Goal: Task Accomplishment & Management: Complete application form

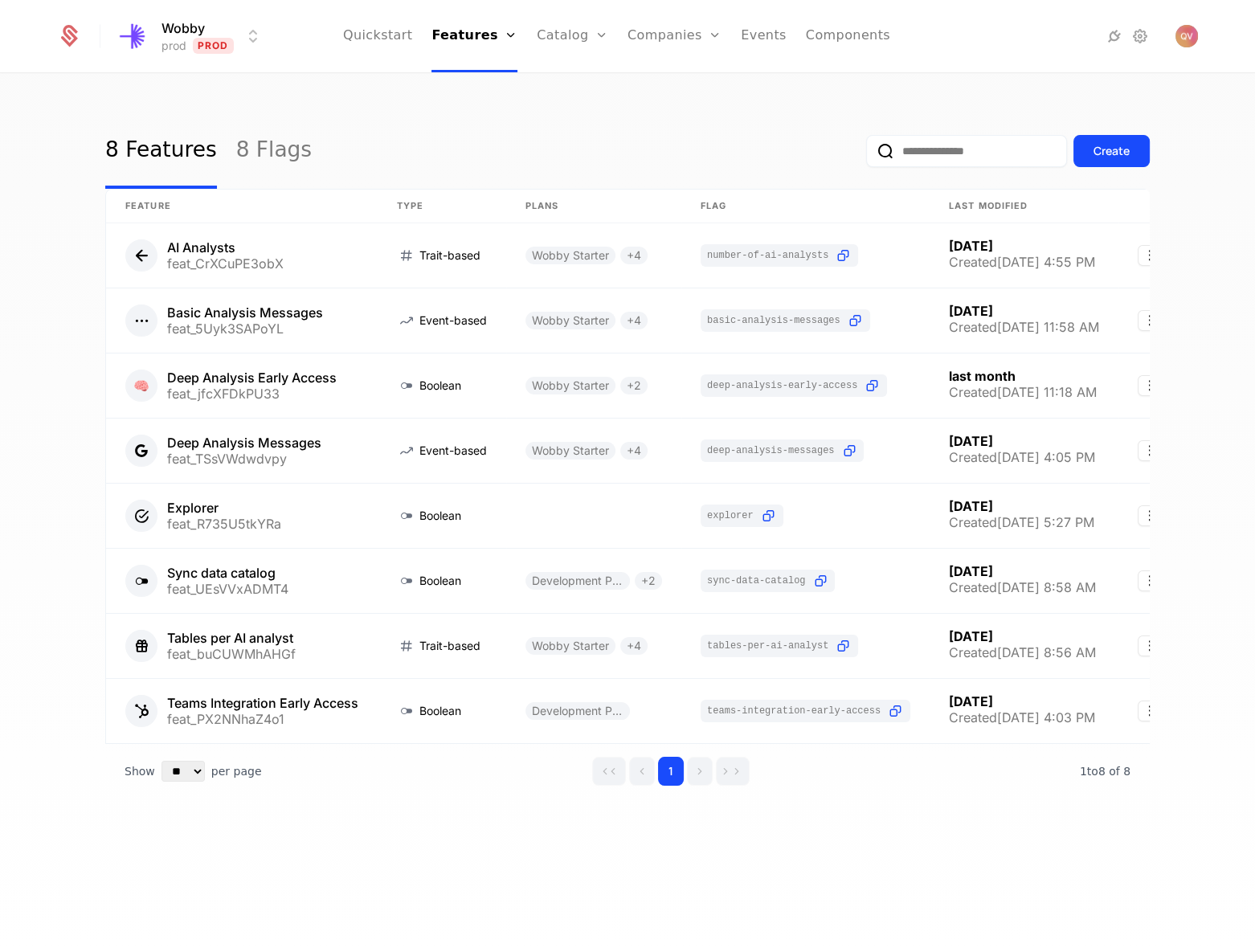
click at [205, 41] on html "Wobby prod Prod Quickstart Features Features Flags Catalog Plans Add Ons Config…" at bounding box center [628, 476] width 1255 height 952
click at [192, 115] on div "staging Staging" at bounding box center [256, 115] width 272 height 32
click at [1106, 37] on icon at bounding box center [1115, 36] width 19 height 19
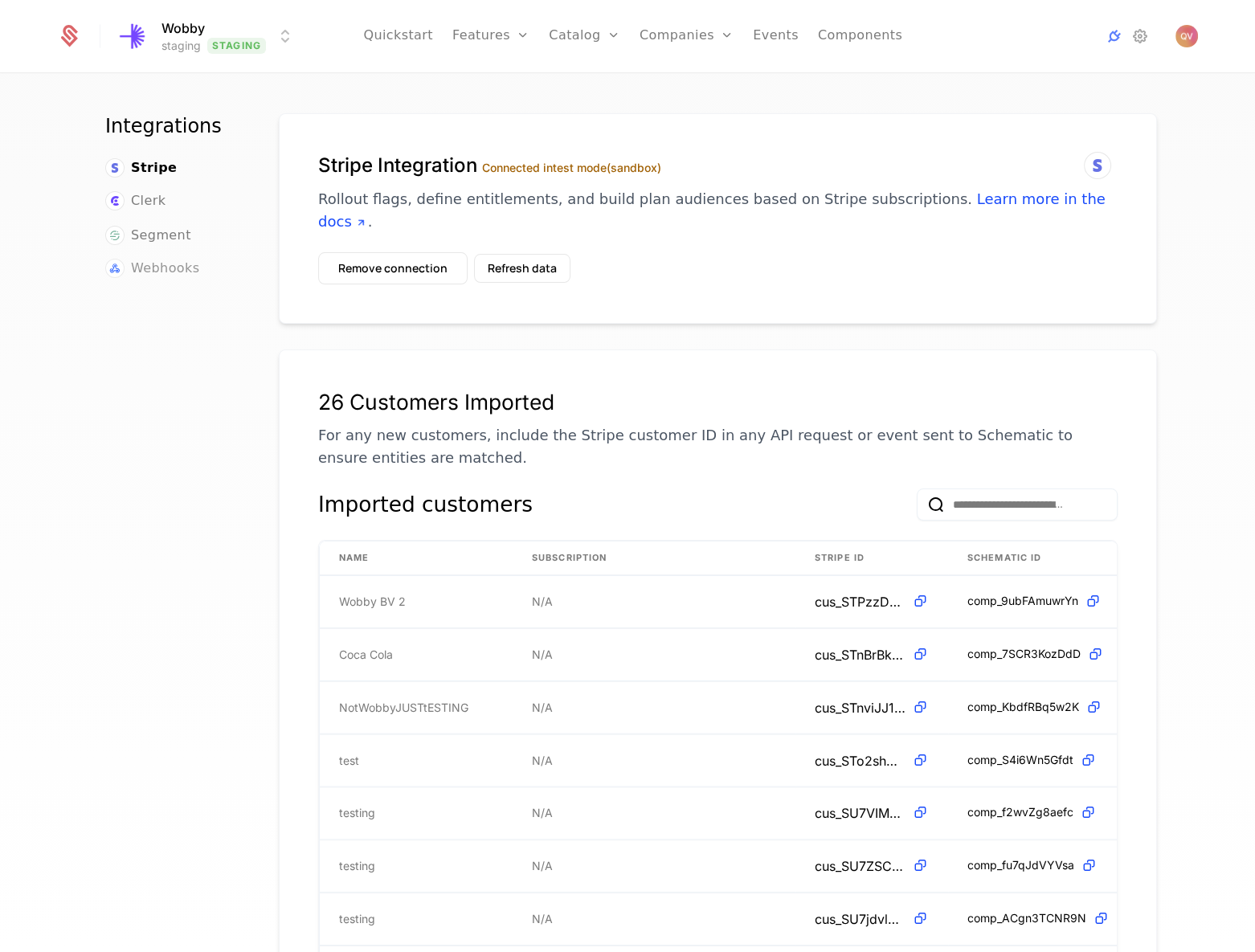
click at [161, 271] on span "Webhooks" at bounding box center [164, 269] width 69 height 19
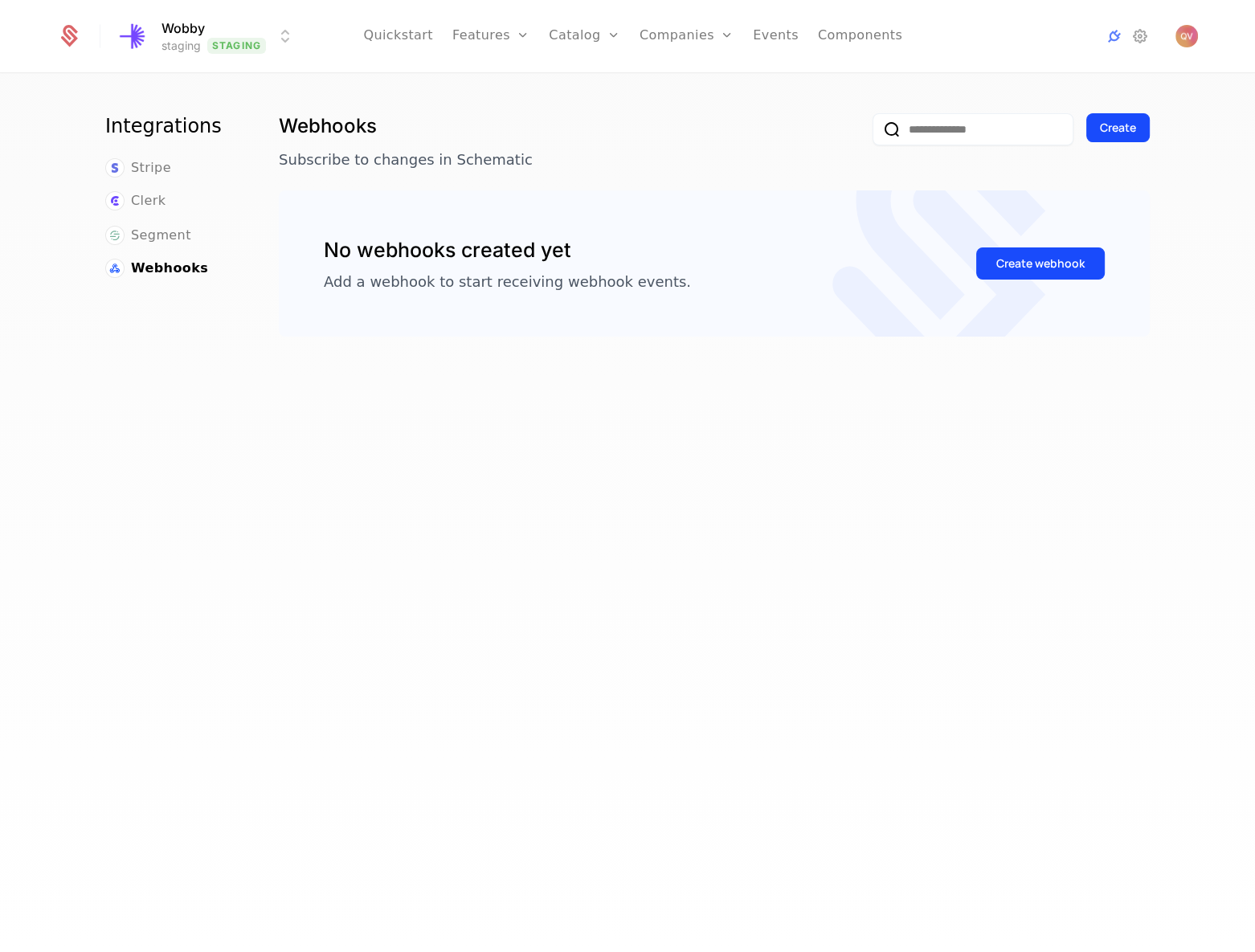
click at [1028, 245] on div "Create webhook" at bounding box center [1040, 264] width 129 height 56
click at [1024, 251] on button "Create webhook" at bounding box center [1040, 263] width 129 height 32
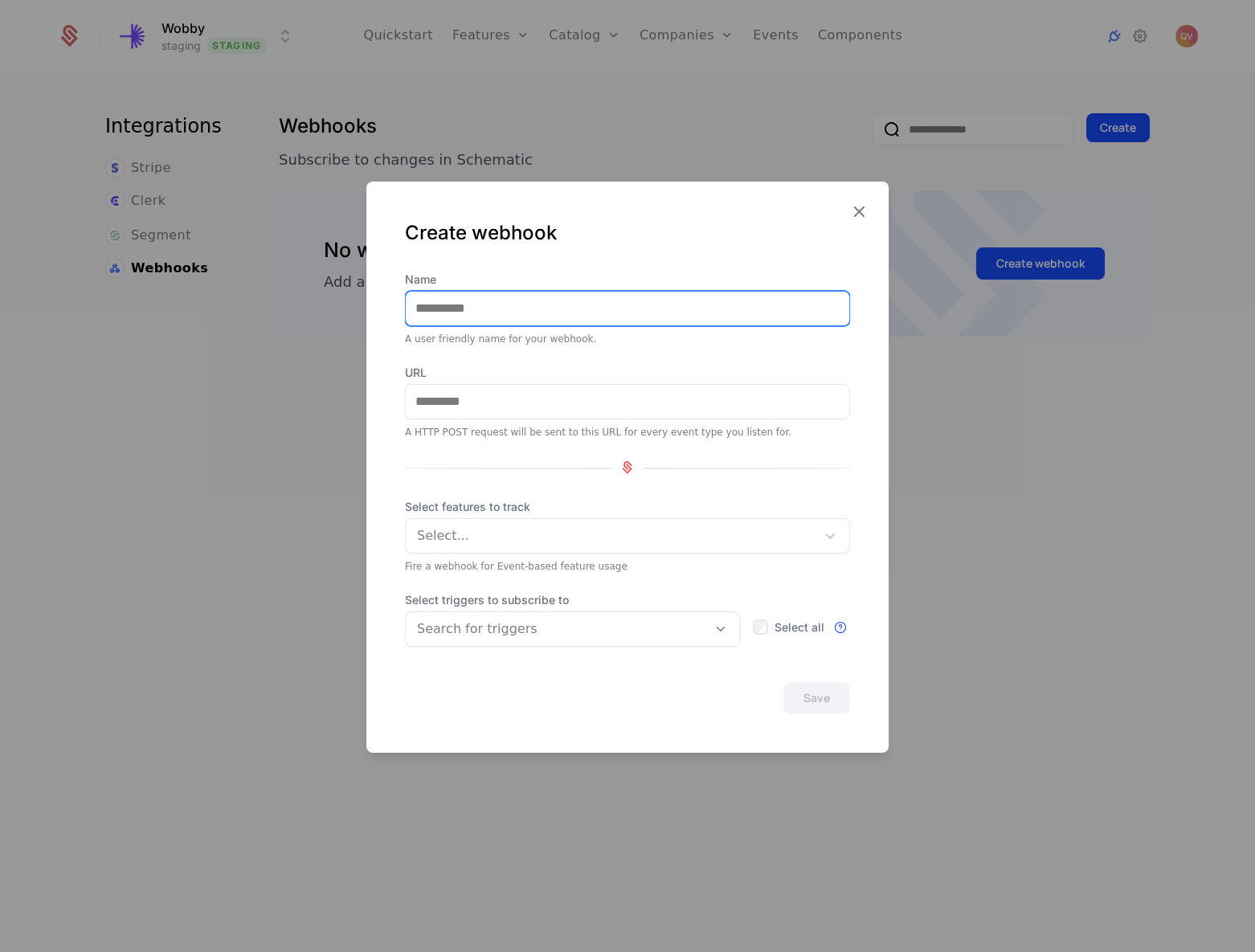
click at [531, 312] on input "Name" at bounding box center [628, 307] width 444 height 34
type input "**********"
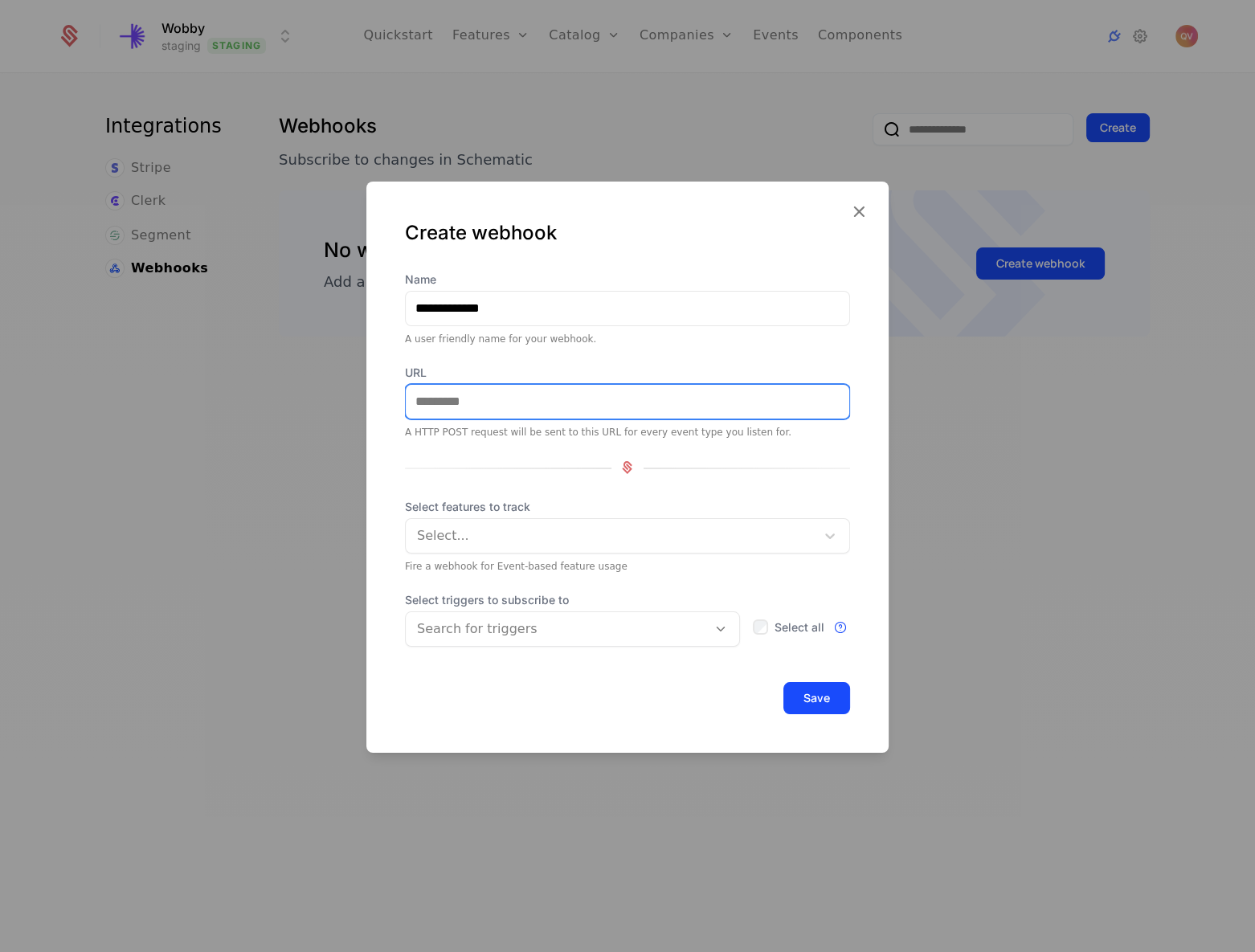
paste input "**********"
type input "**********"
click at [519, 528] on div at bounding box center [612, 534] width 388 height 22
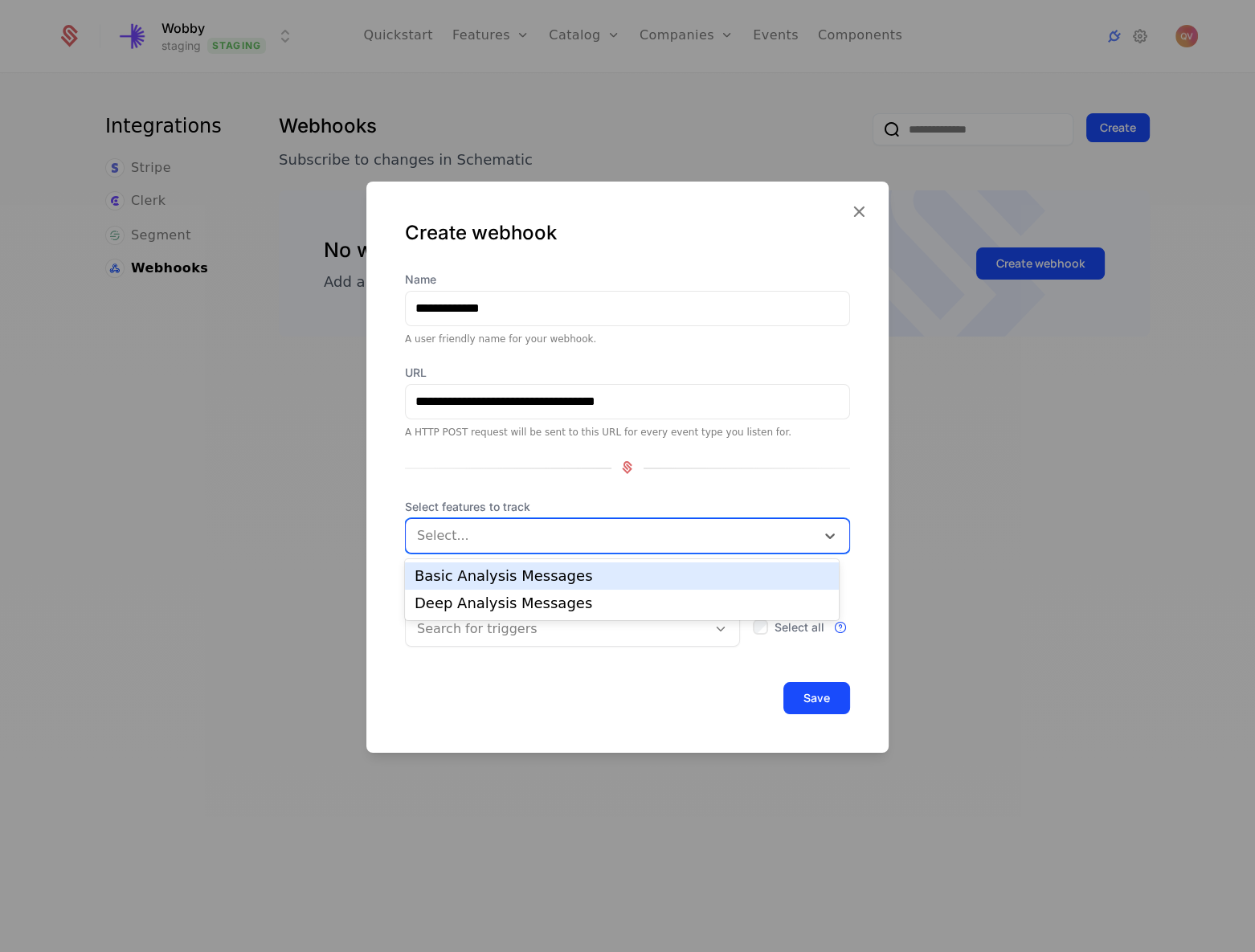
click at [509, 501] on span "Select features to track" at bounding box center [628, 505] width 446 height 16
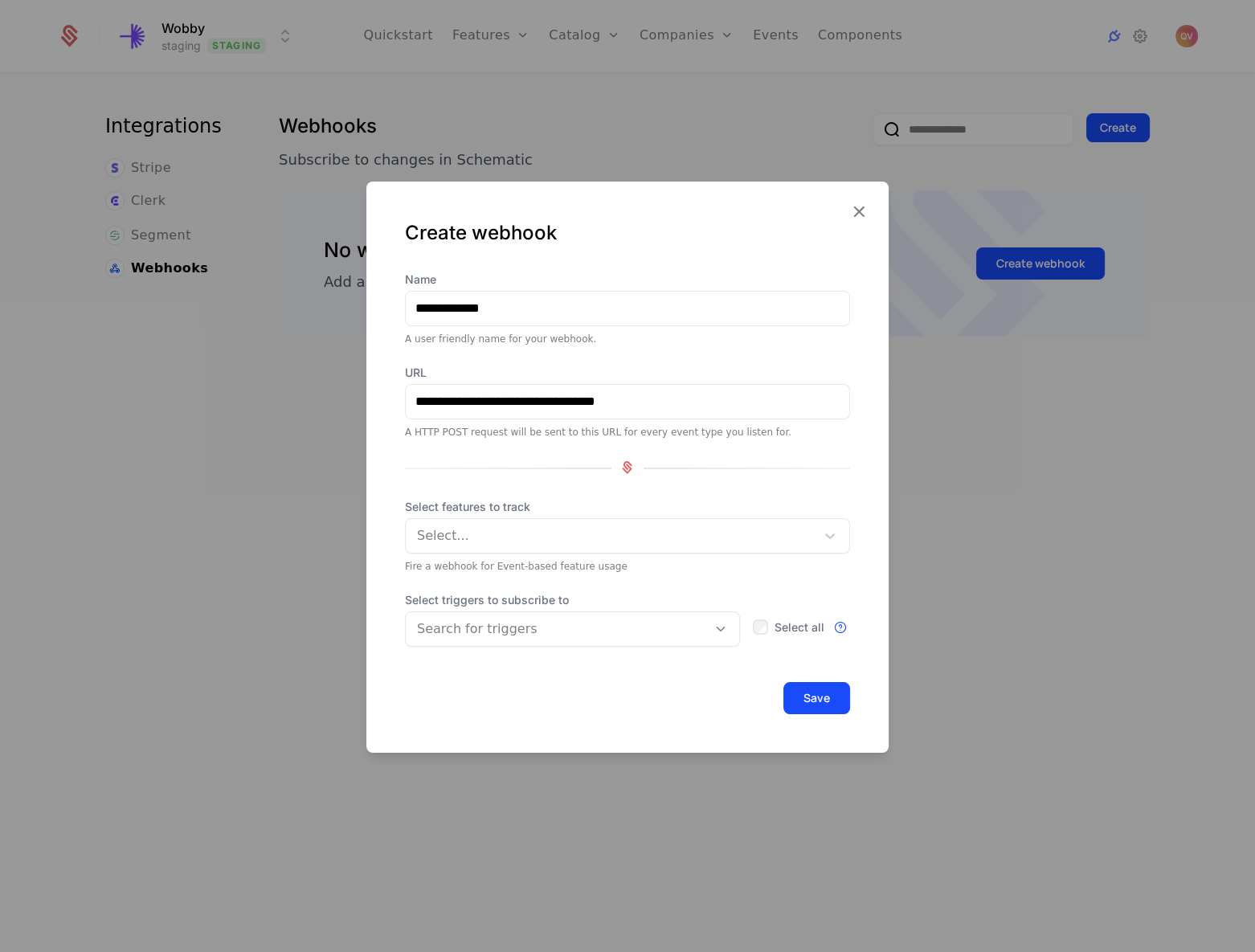
click at [493, 632] on div at bounding box center [556, 627] width 278 height 22
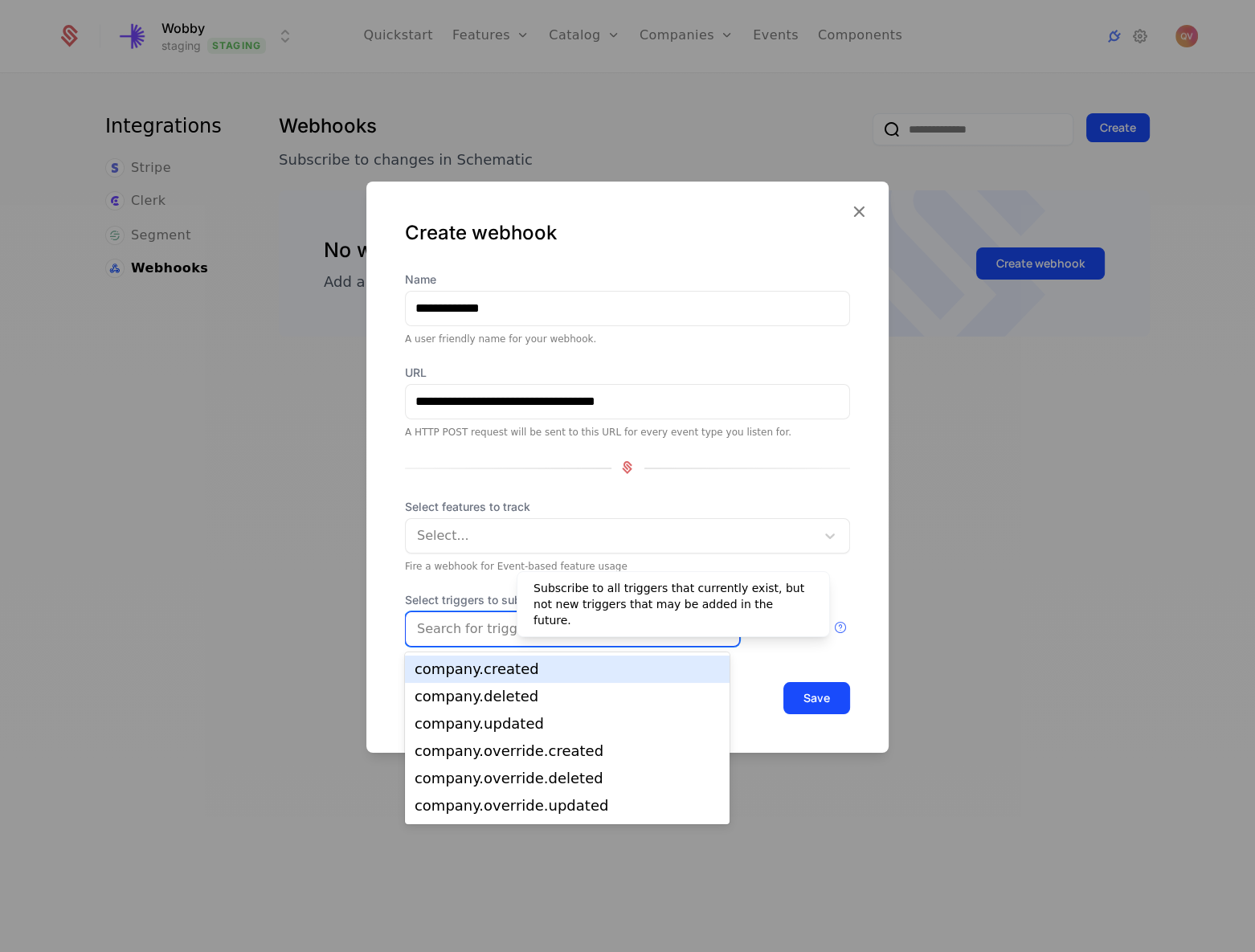
click at [769, 626] on div "Select triggers to subscribe to 27 results available. Use Up and Down to choose…" at bounding box center [628, 619] width 446 height 55
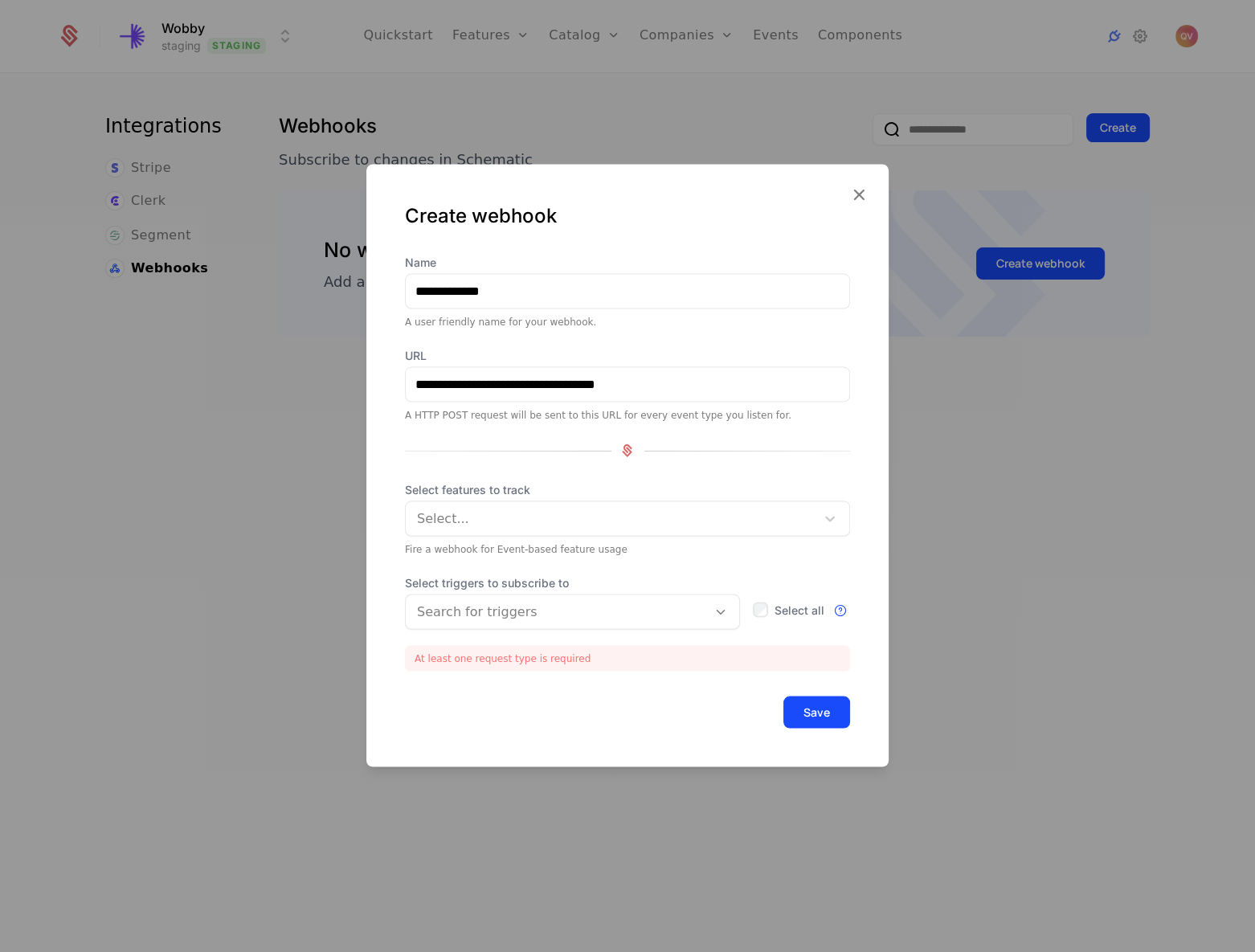
click at [774, 608] on span "Select all" at bounding box center [800, 610] width 50 height 12
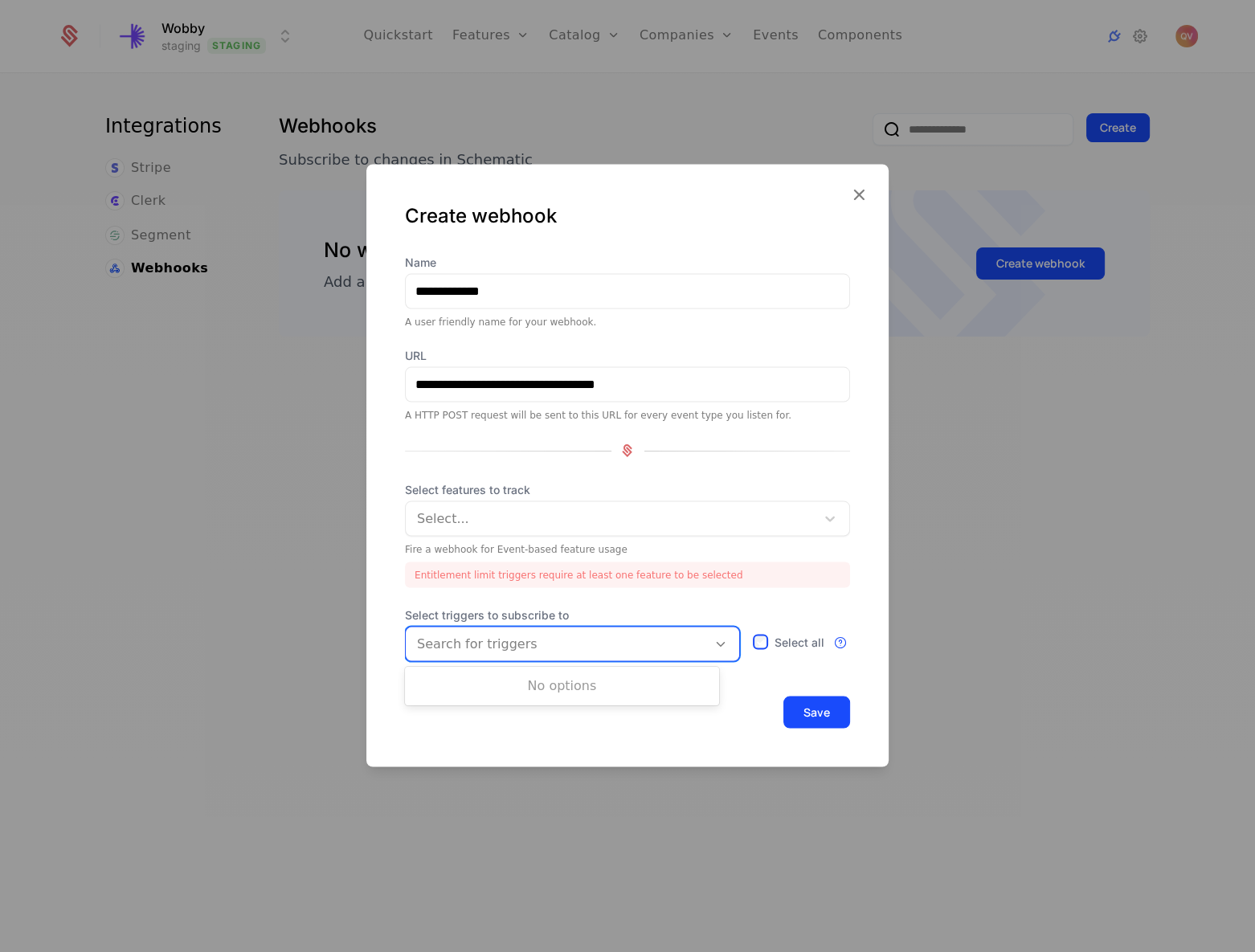
click at [685, 644] on div "Search for triggers" at bounding box center [557, 644] width 302 height 29
click at [684, 644] on div "Search for triggers" at bounding box center [557, 644] width 302 height 29
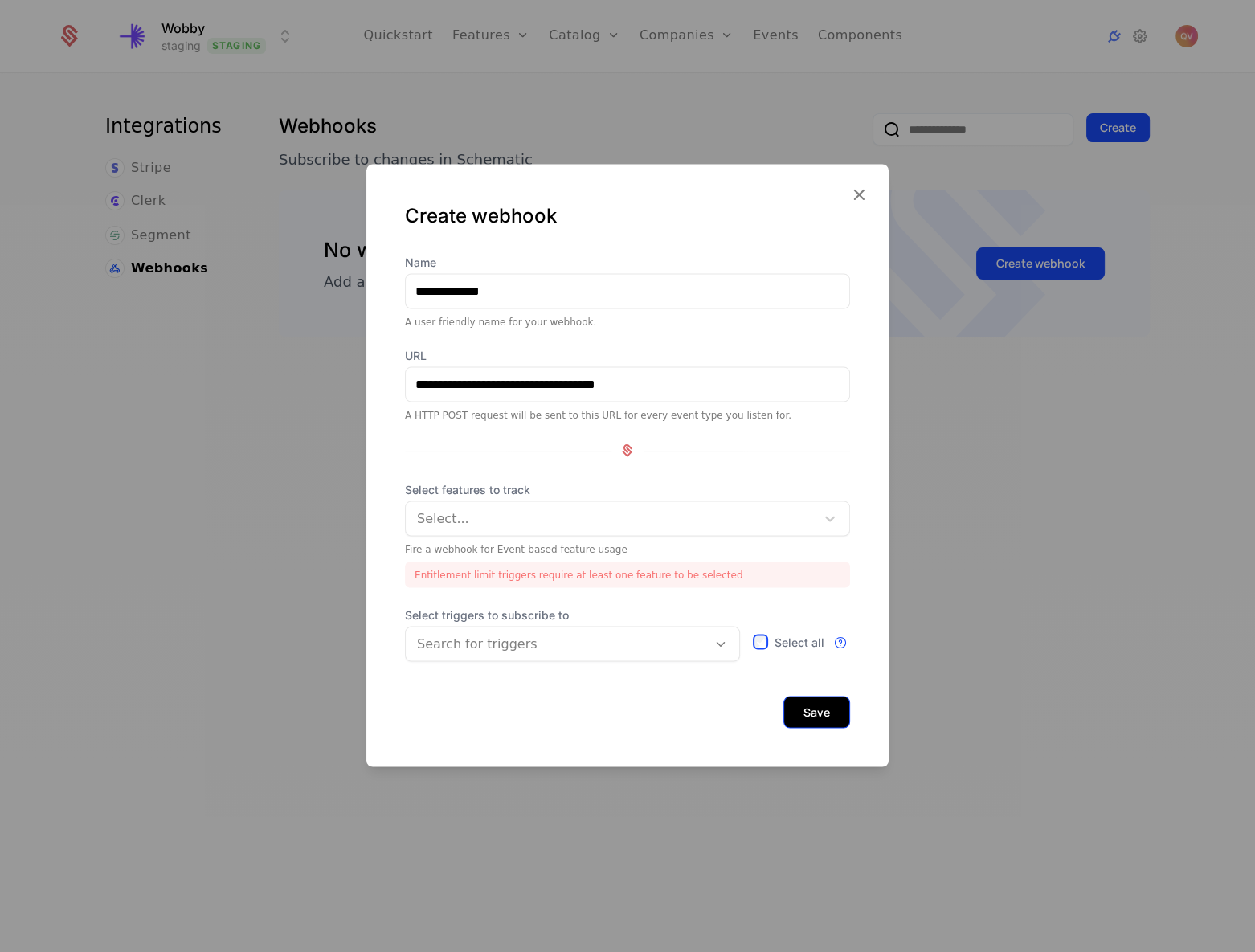
click at [791, 707] on button "Save" at bounding box center [816, 711] width 67 height 32
click at [577, 523] on div at bounding box center [612, 518] width 388 height 22
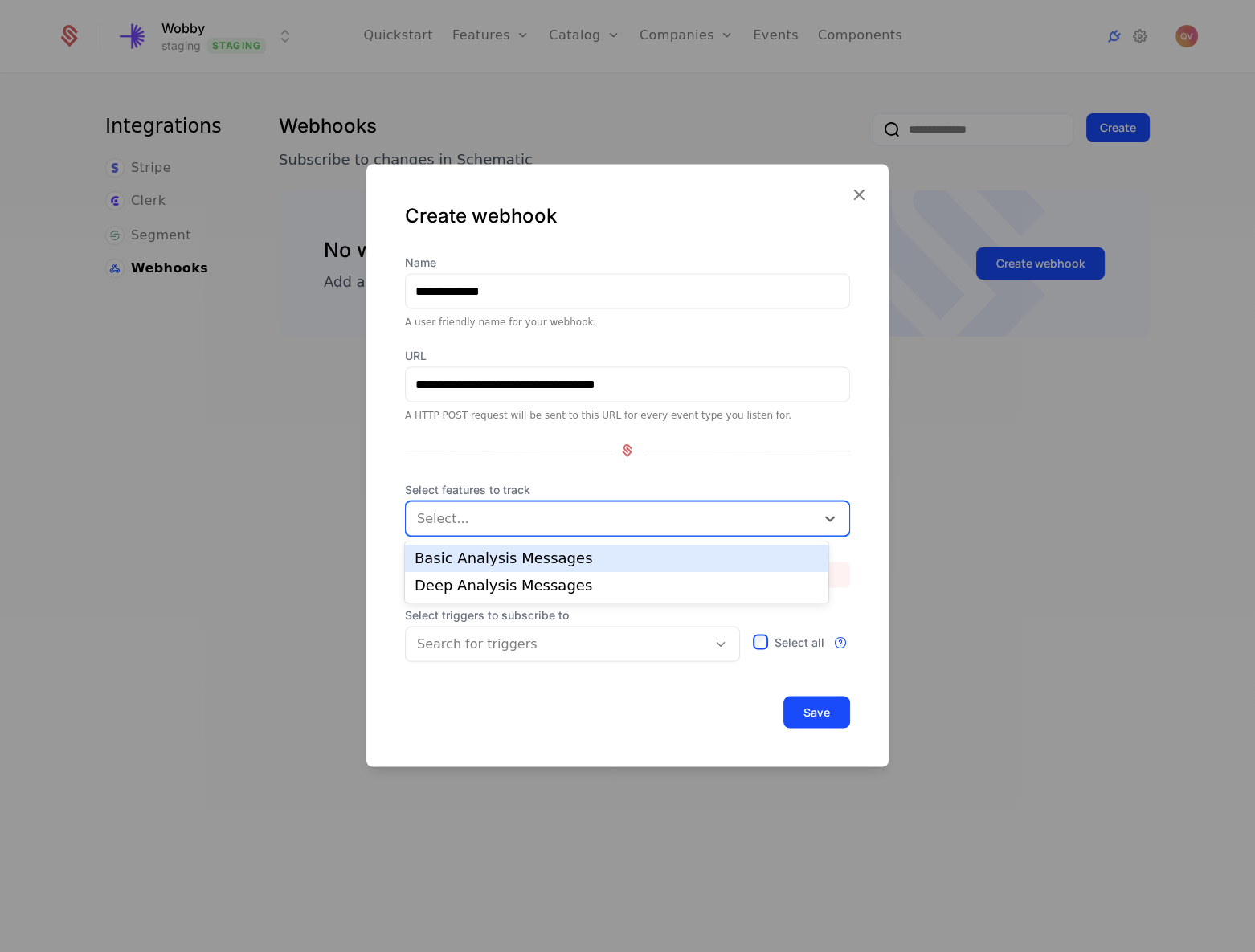
click at [540, 563] on div "Basic Analysis Messages" at bounding box center [617, 558] width 404 height 14
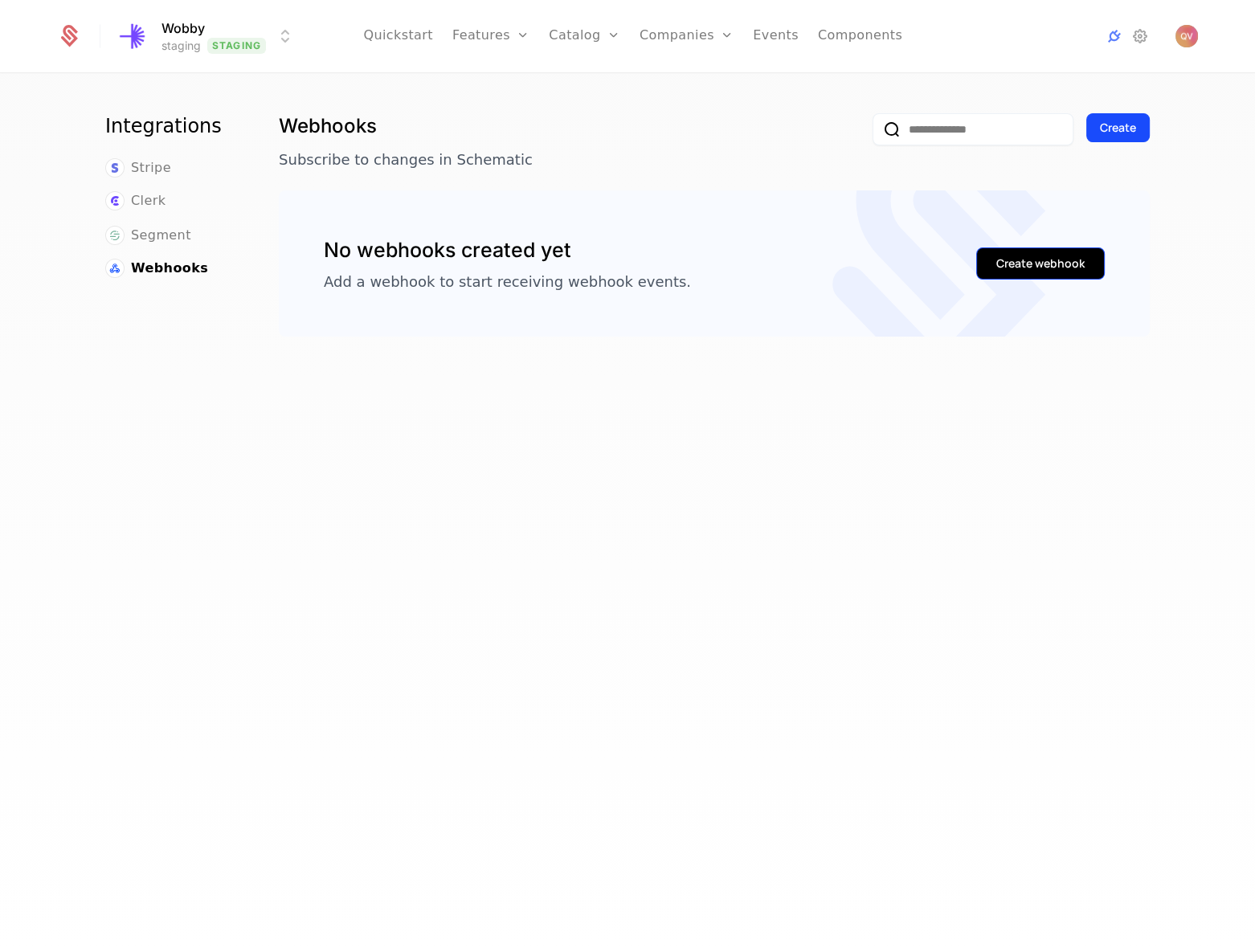
click at [1040, 274] on button "Create webhook" at bounding box center [1040, 263] width 129 height 32
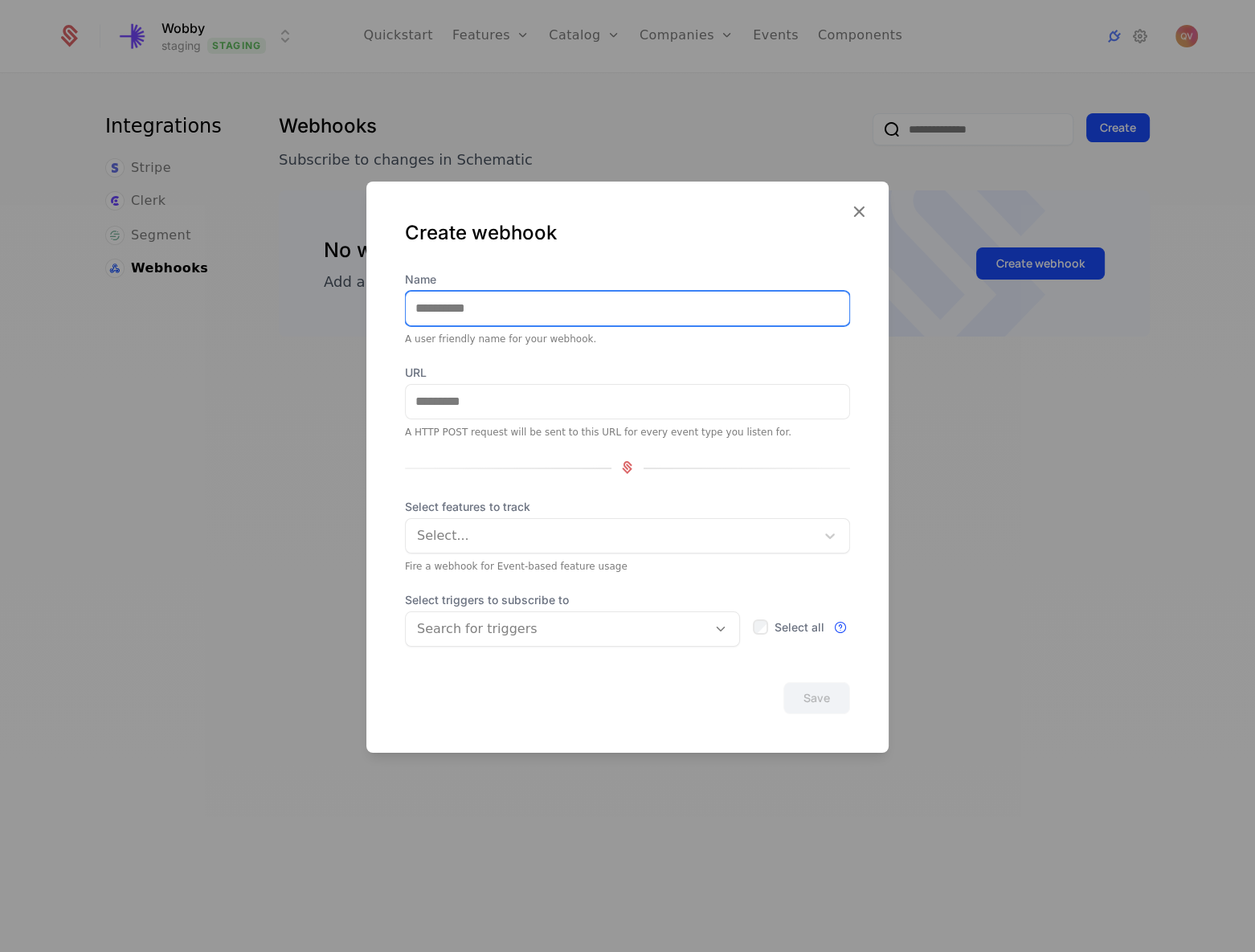
click at [514, 321] on input "Name" at bounding box center [628, 307] width 444 height 34
type input "****"
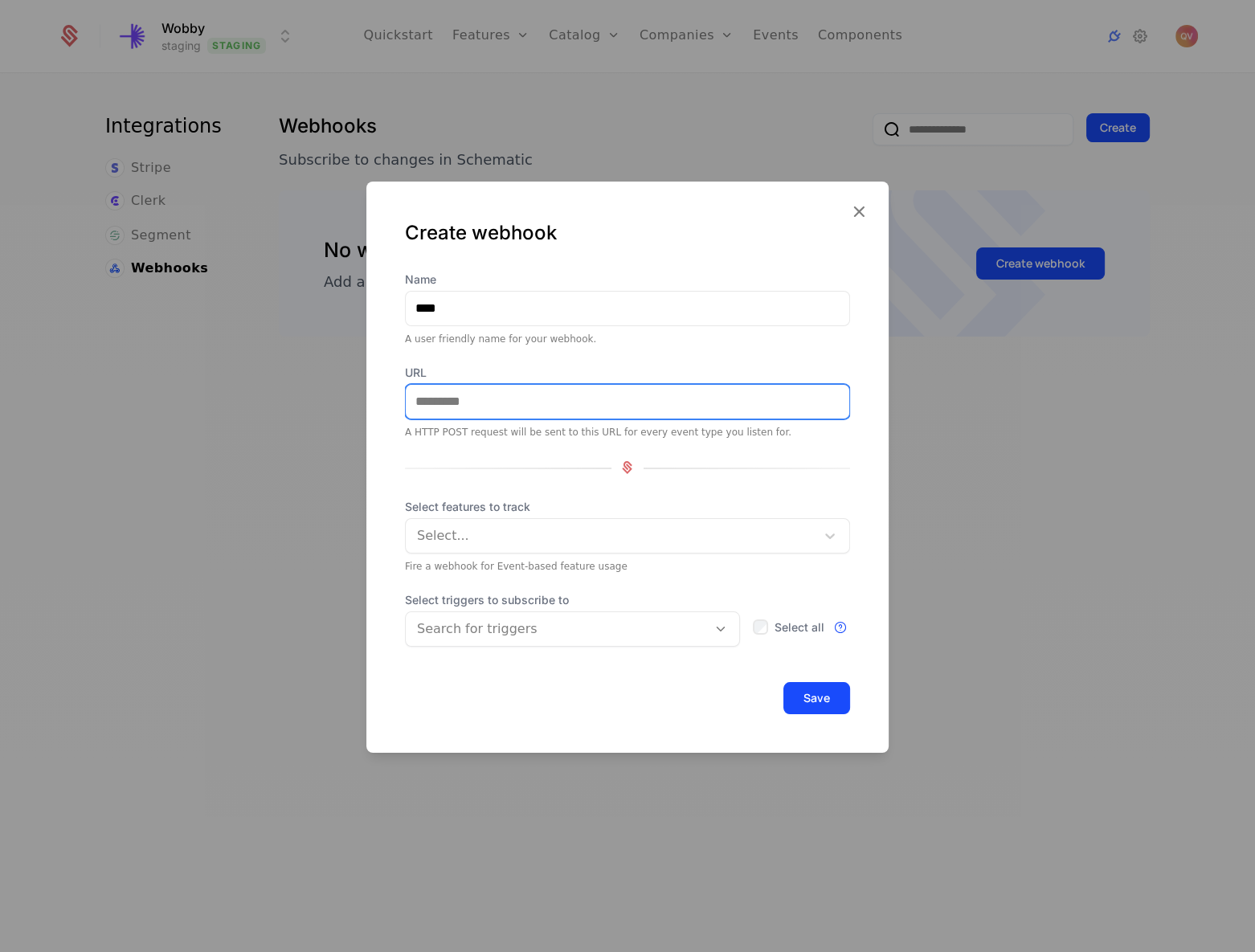
click at [448, 409] on input "URL" at bounding box center [628, 400] width 444 height 34
paste input "**********"
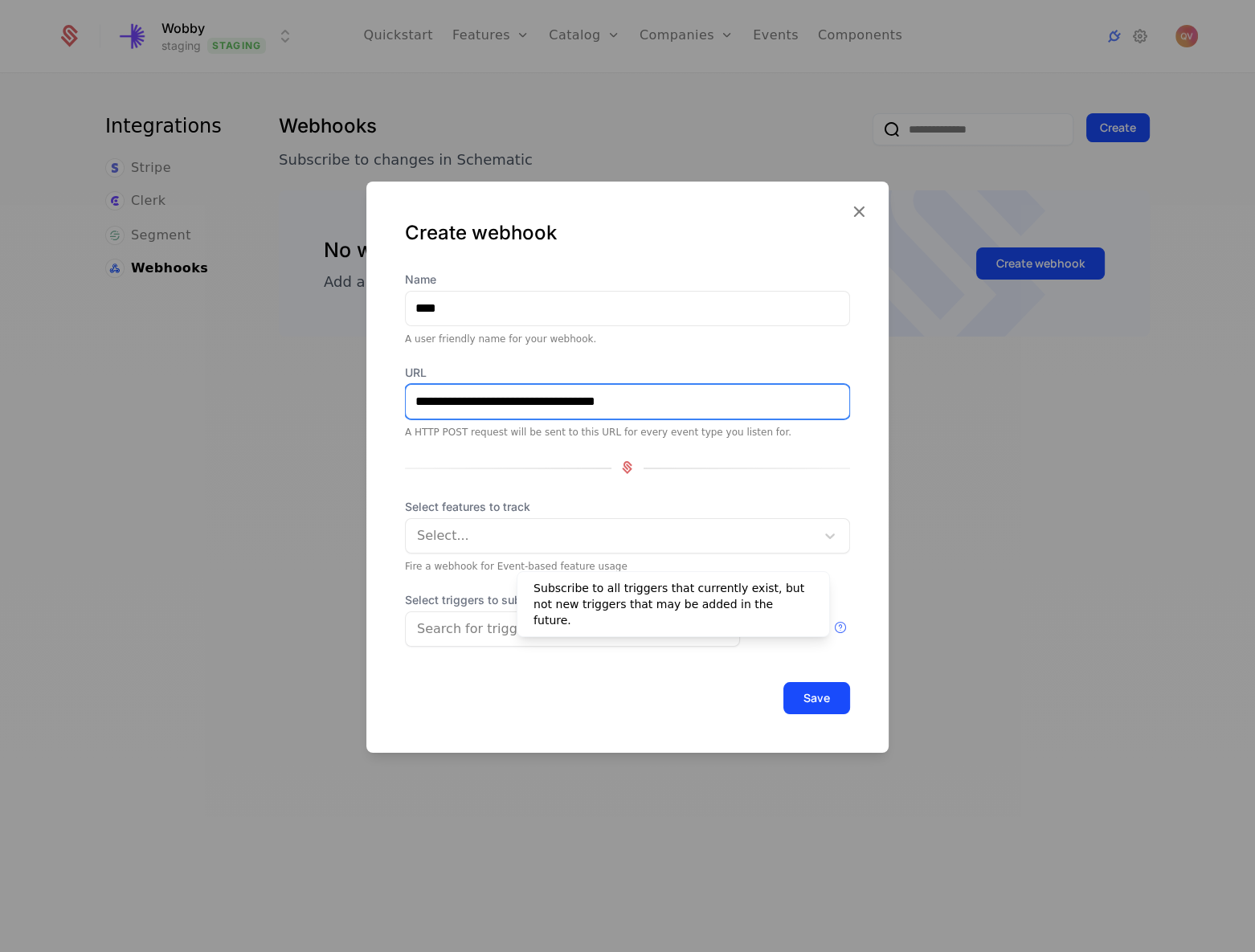
type input "**********"
click at [770, 626] on div "Subscribe to all triggers that currently exist, but not new triggers that may b…" at bounding box center [673, 604] width 313 height 66
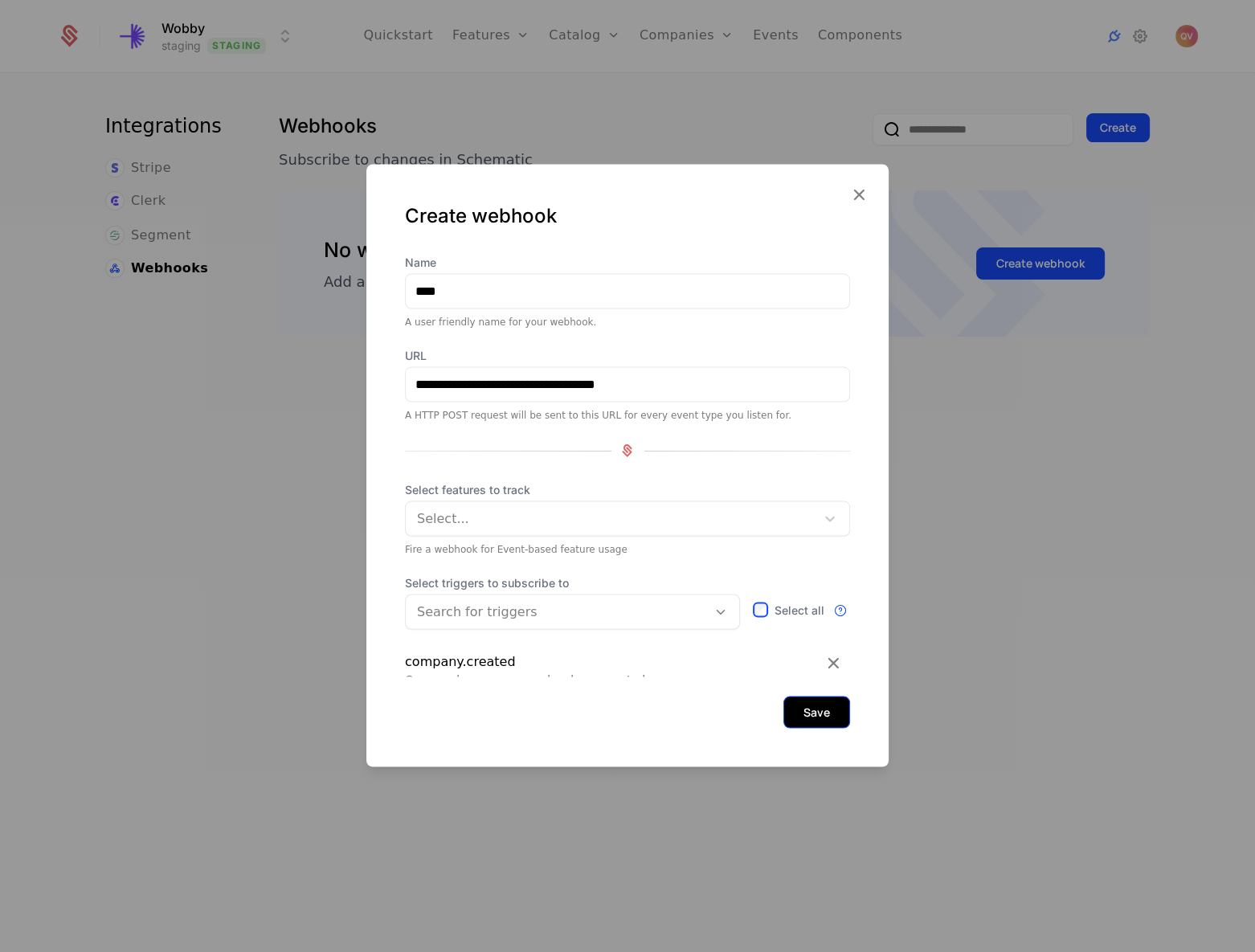
click at [801, 703] on button "Save" at bounding box center [816, 711] width 67 height 32
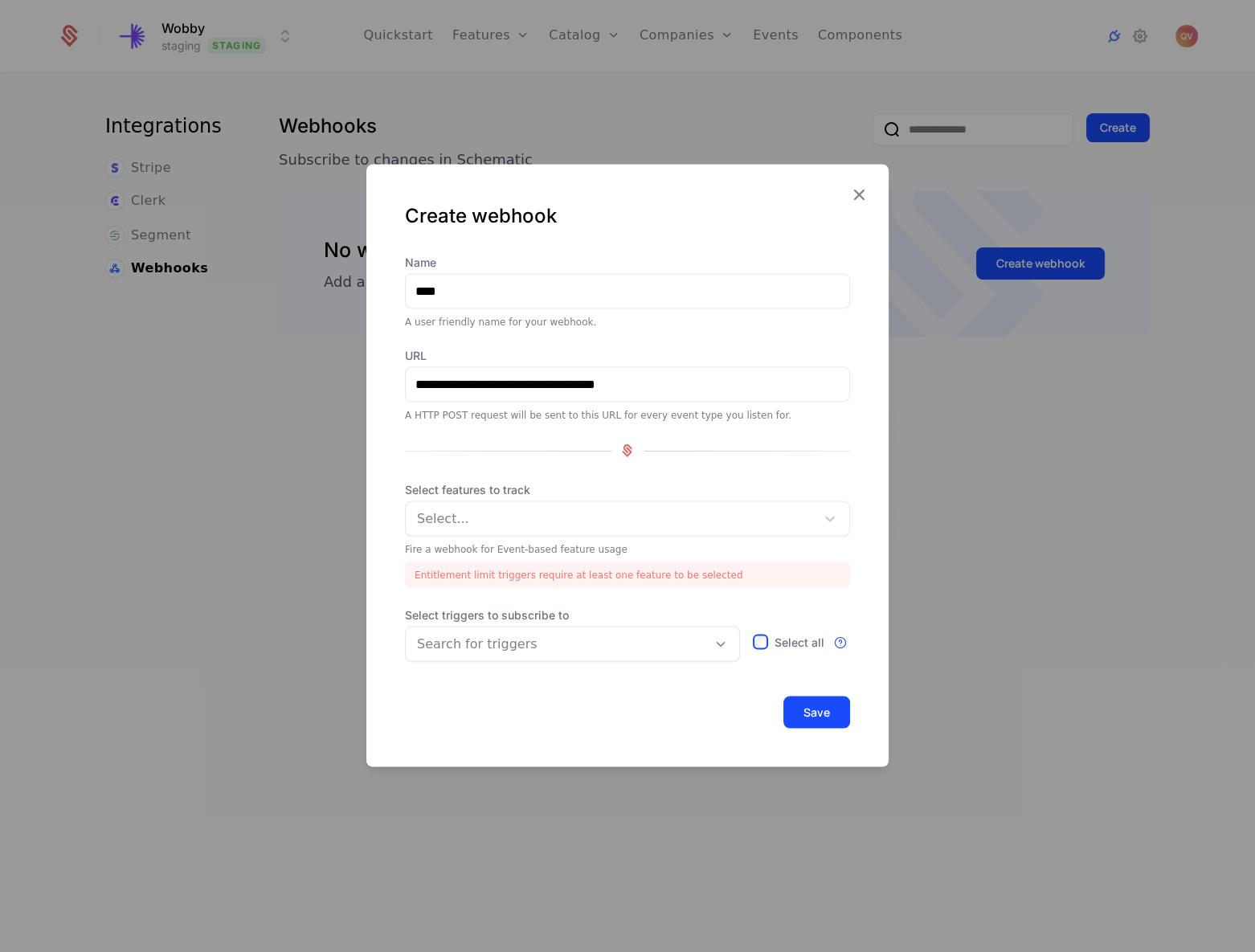
click at [578, 510] on div at bounding box center [612, 518] width 388 height 22
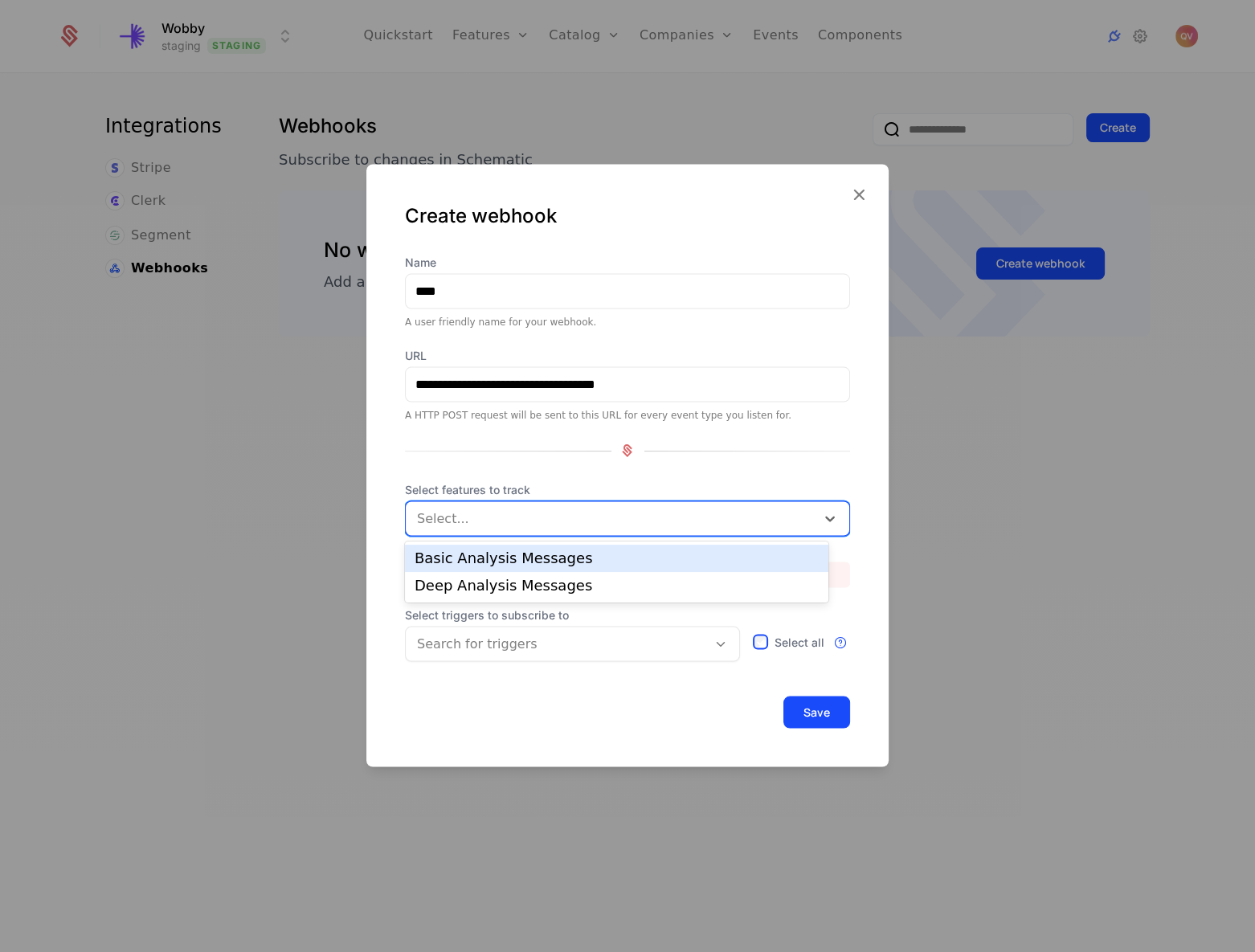
click at [545, 551] on div "Basic Analysis Messages" at bounding box center [617, 558] width 404 height 14
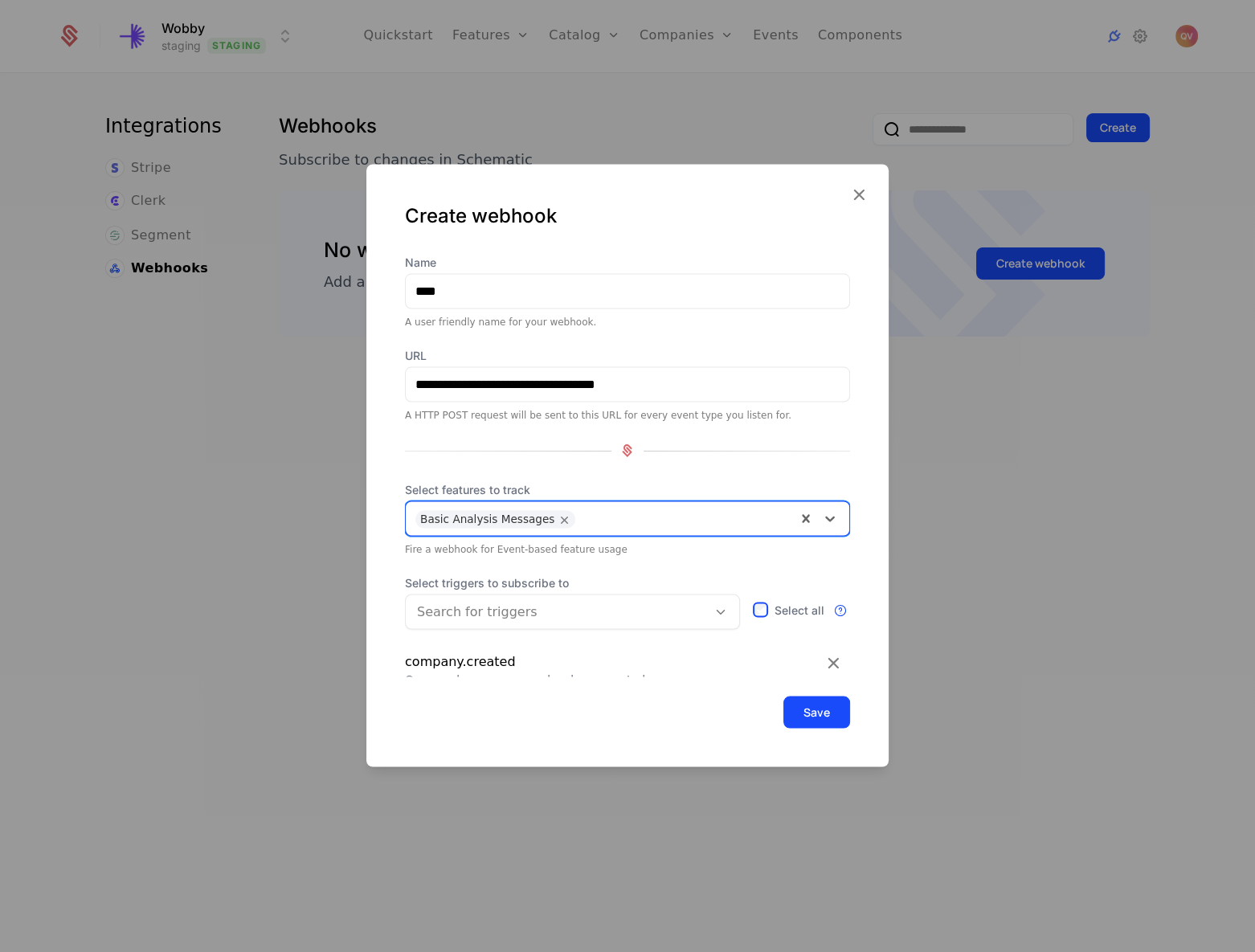
click at [583, 516] on div at bounding box center [685, 516] width 203 height 22
click at [554, 554] on div "Deep Analysis Messages" at bounding box center [617, 558] width 404 height 14
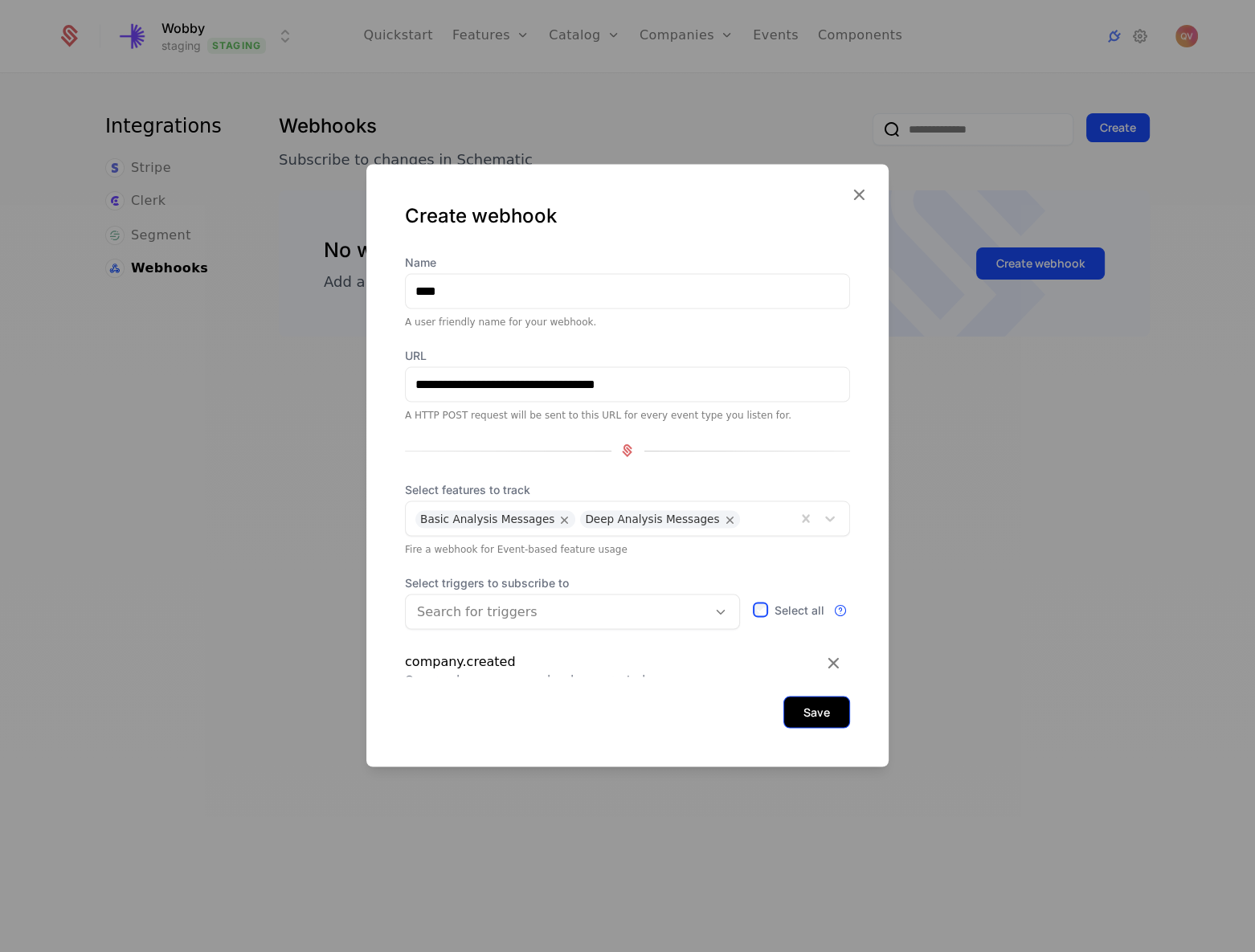
click at [808, 703] on button "Save" at bounding box center [816, 711] width 67 height 32
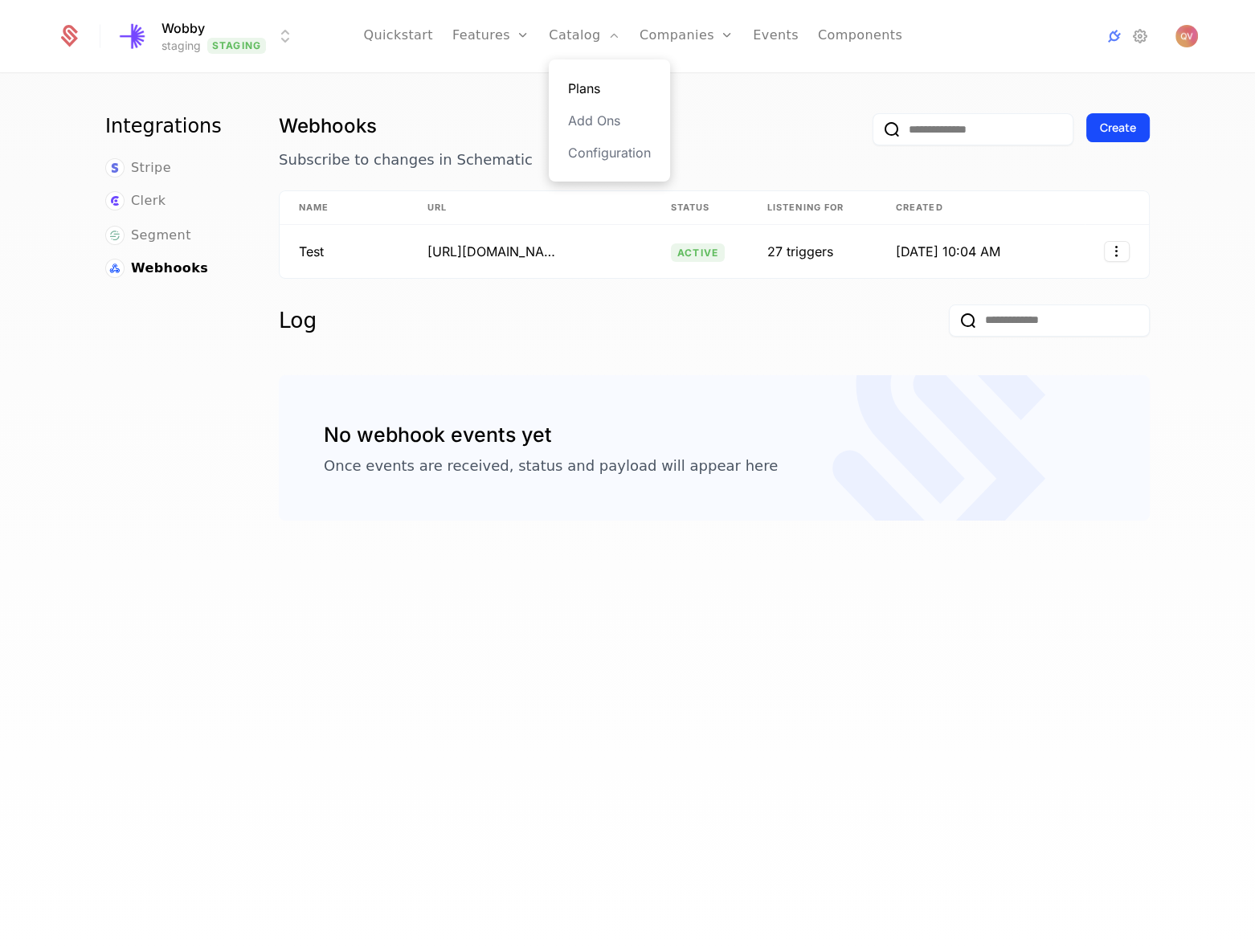
click at [602, 93] on link "Plans" at bounding box center [610, 88] width 83 height 19
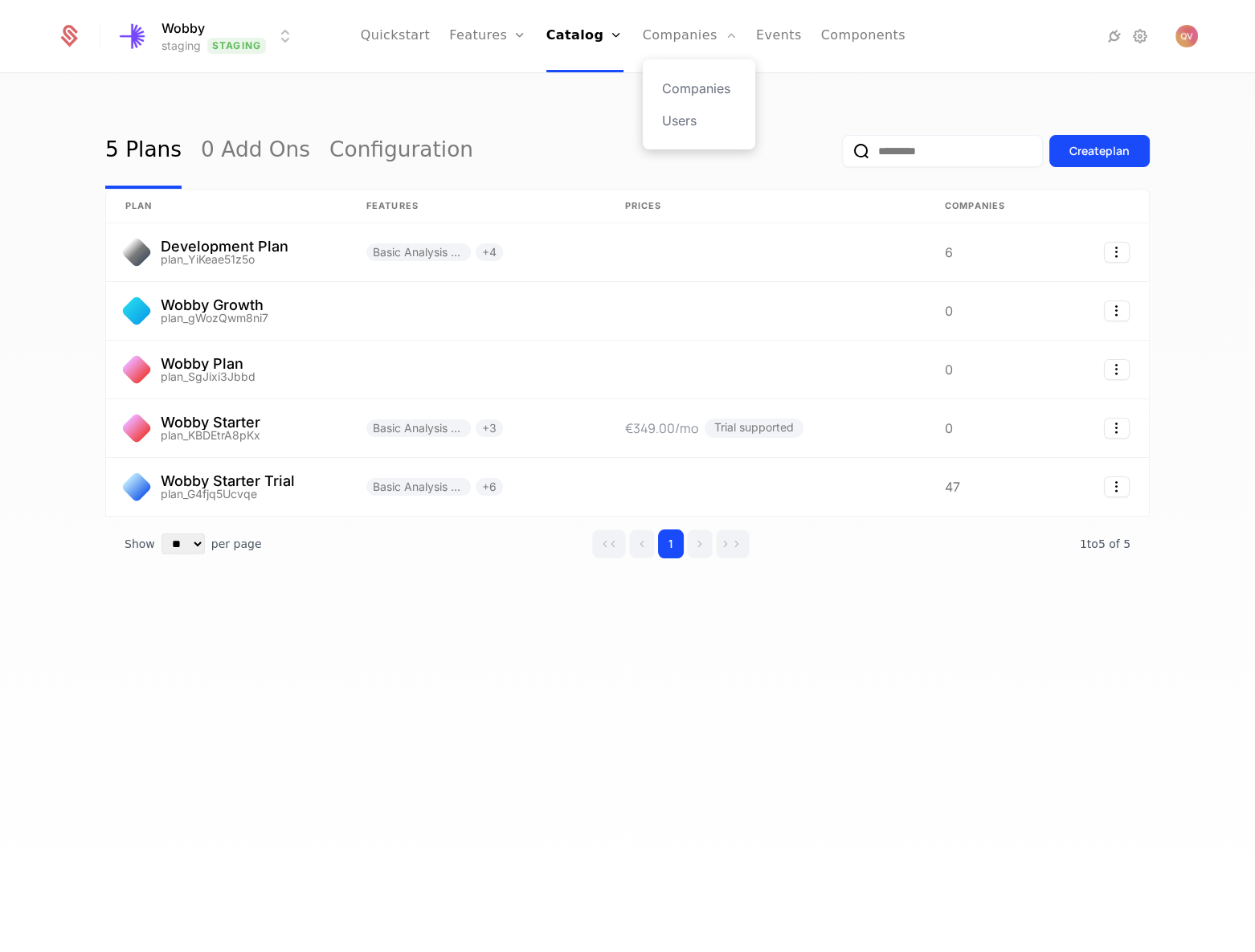
click at [659, 85] on div "Companies Users" at bounding box center [699, 104] width 112 height 90
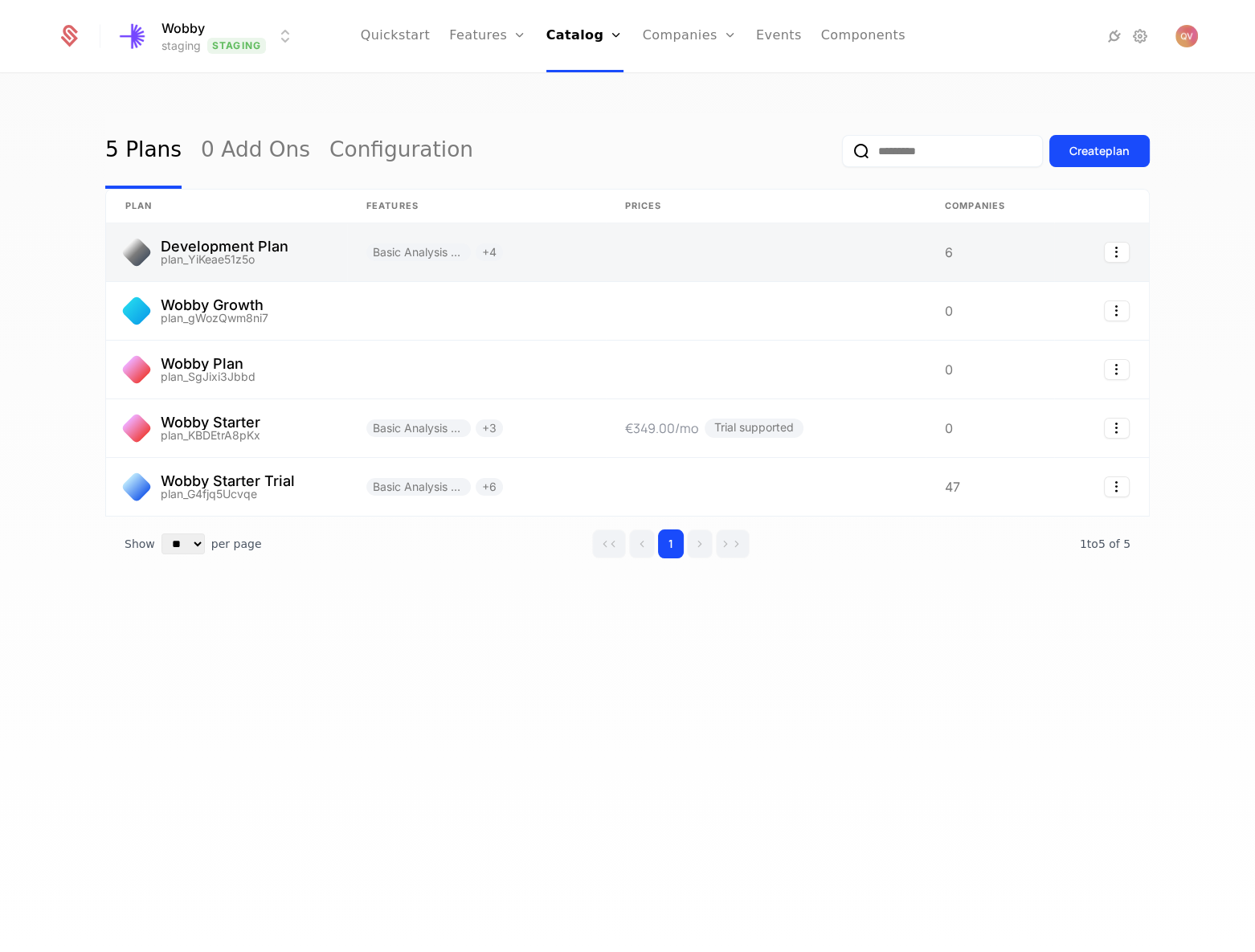
click at [288, 270] on link at bounding box center [226, 252] width 241 height 58
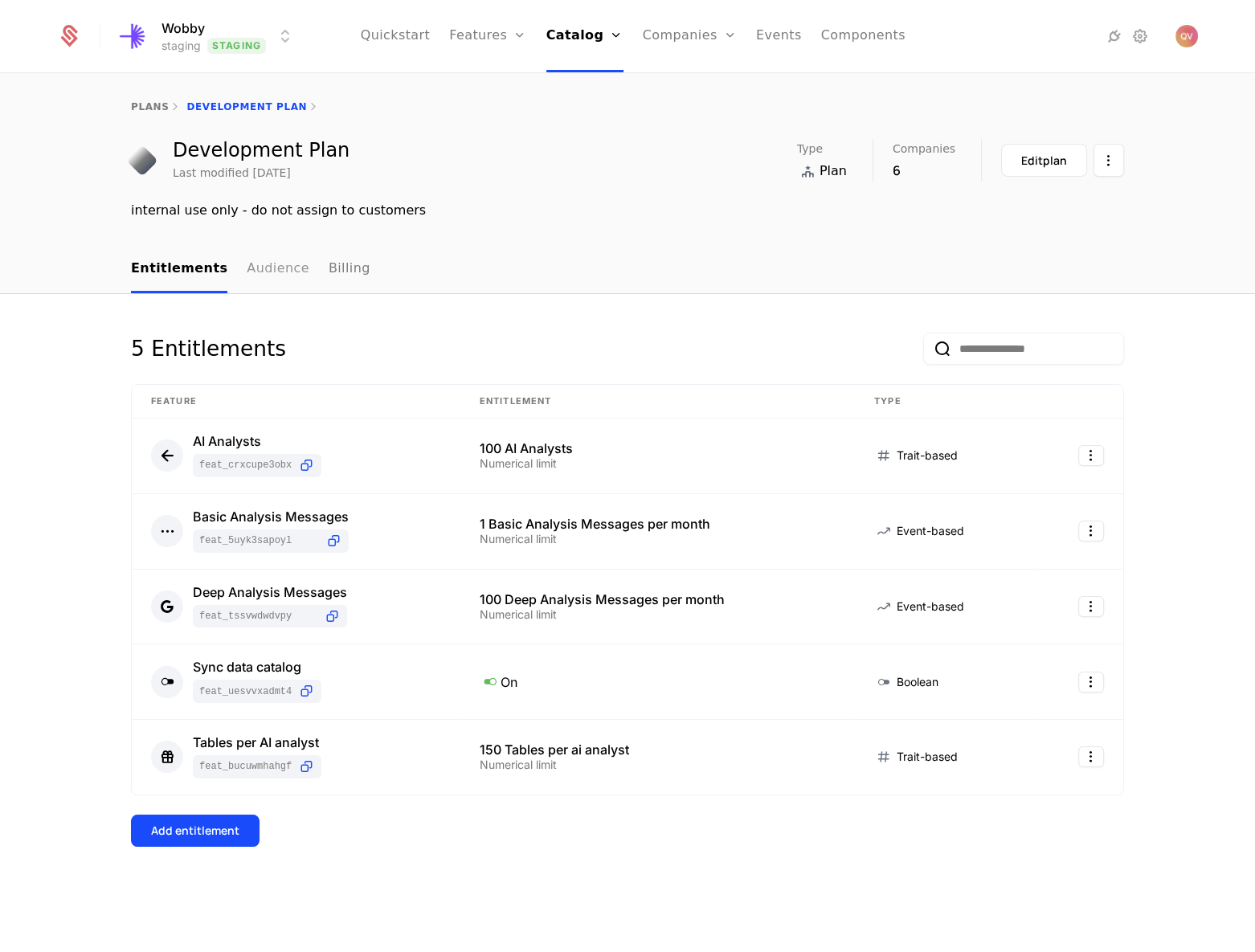
click at [264, 278] on link "Audience" at bounding box center [277, 269] width 63 height 47
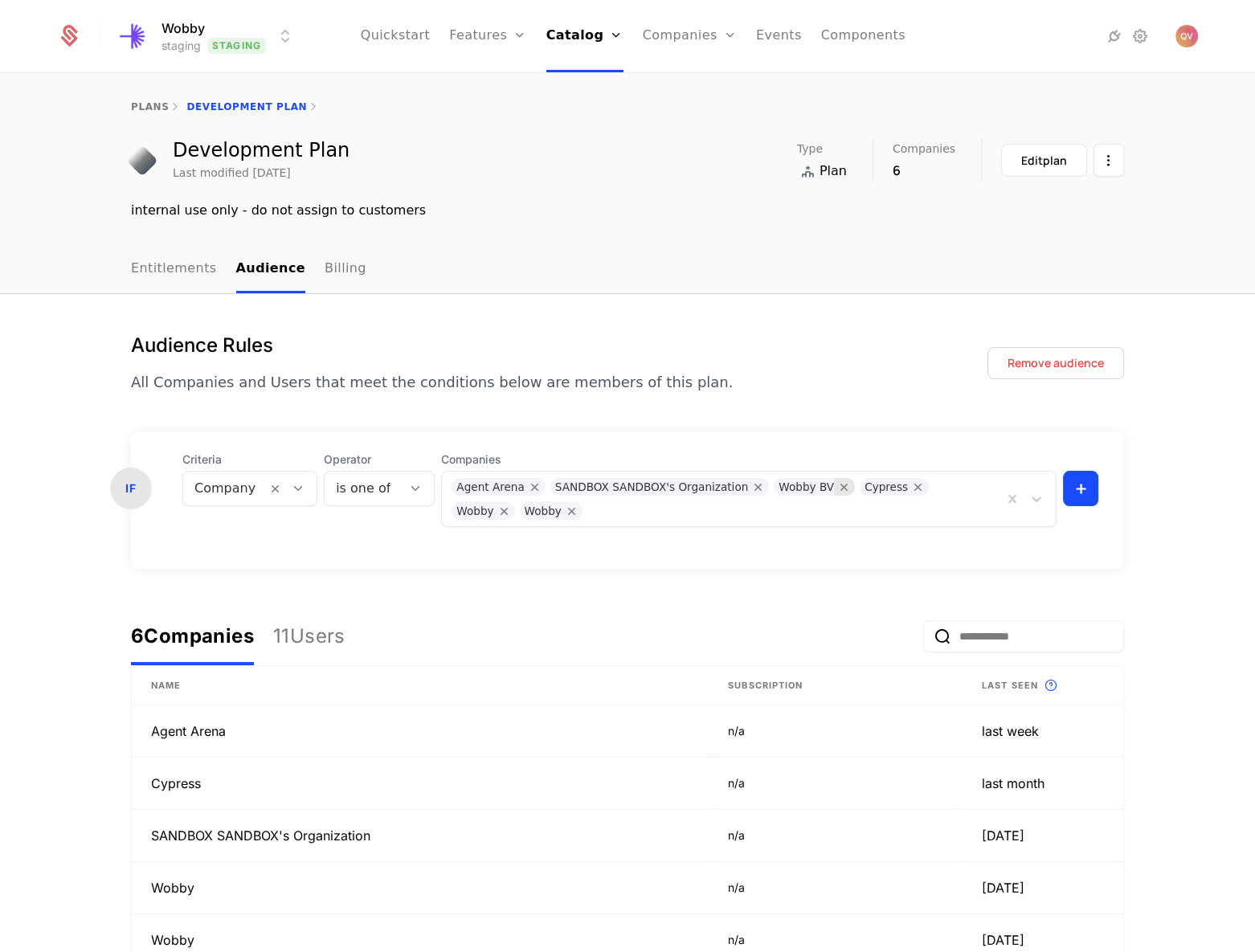
click at [837, 486] on icon "Remove Wobby BV" at bounding box center [844, 486] width 15 height 14
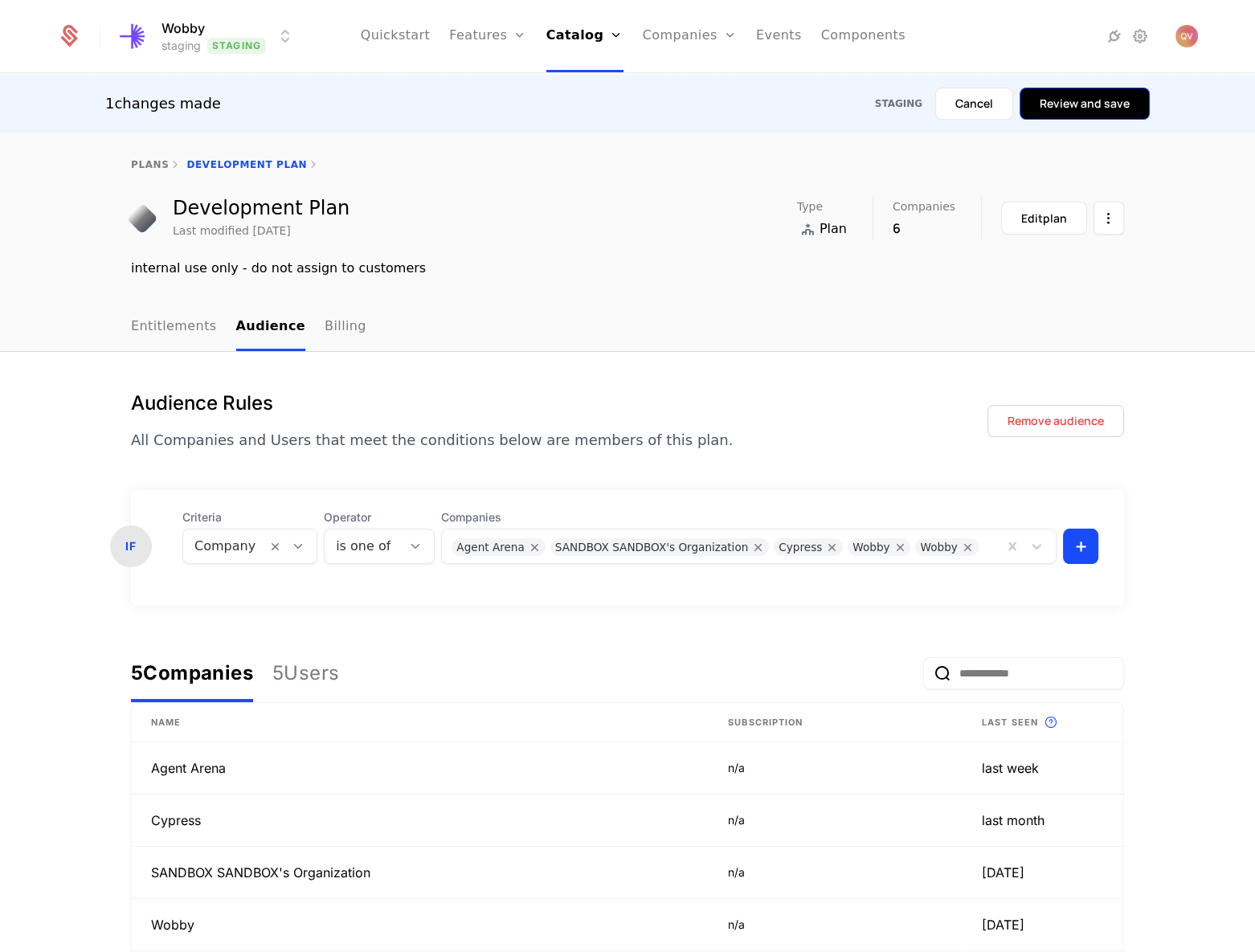
click at [1090, 96] on button "Review and save" at bounding box center [1085, 103] width 131 height 32
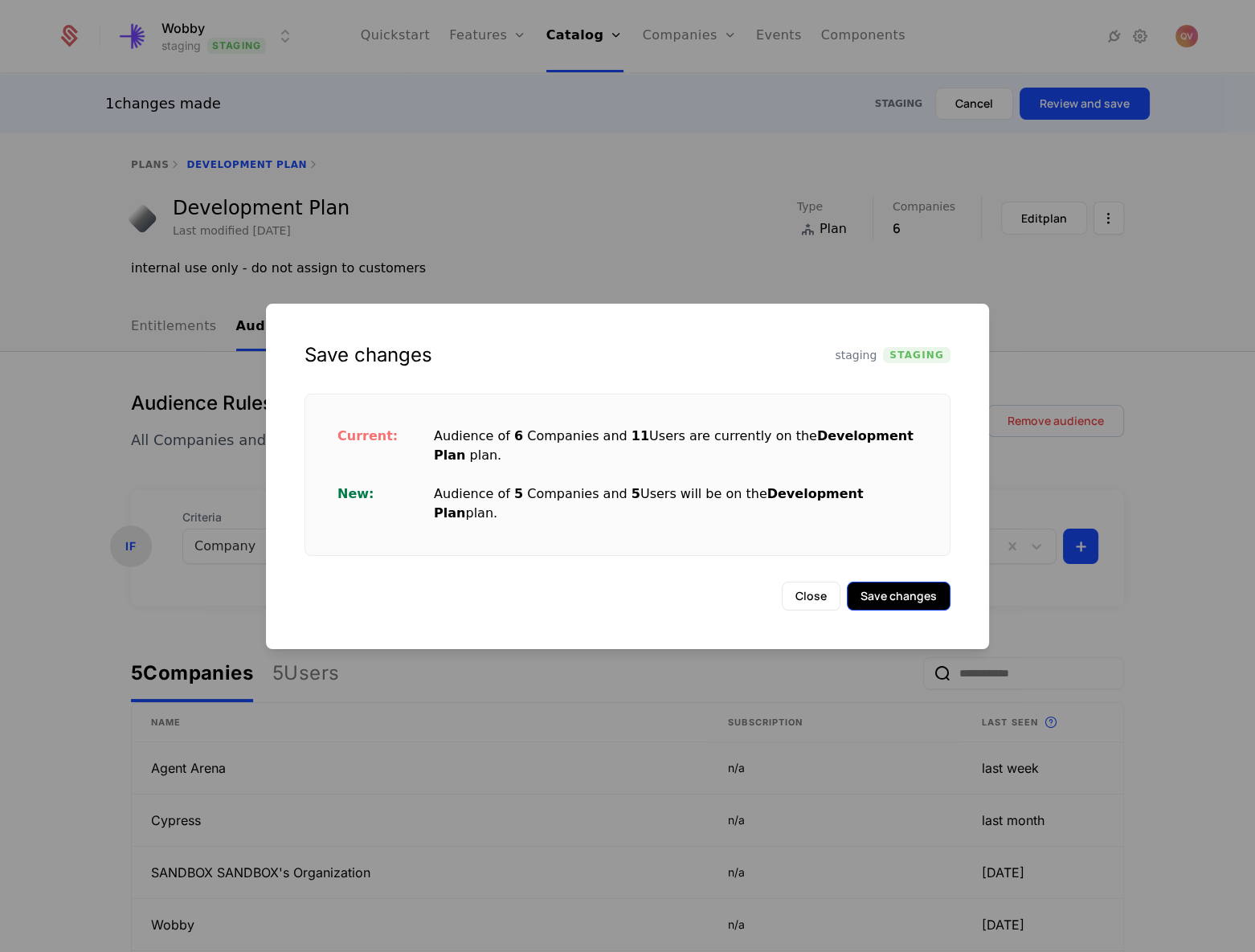
click at [894, 585] on button "Save changes" at bounding box center [898, 596] width 103 height 29
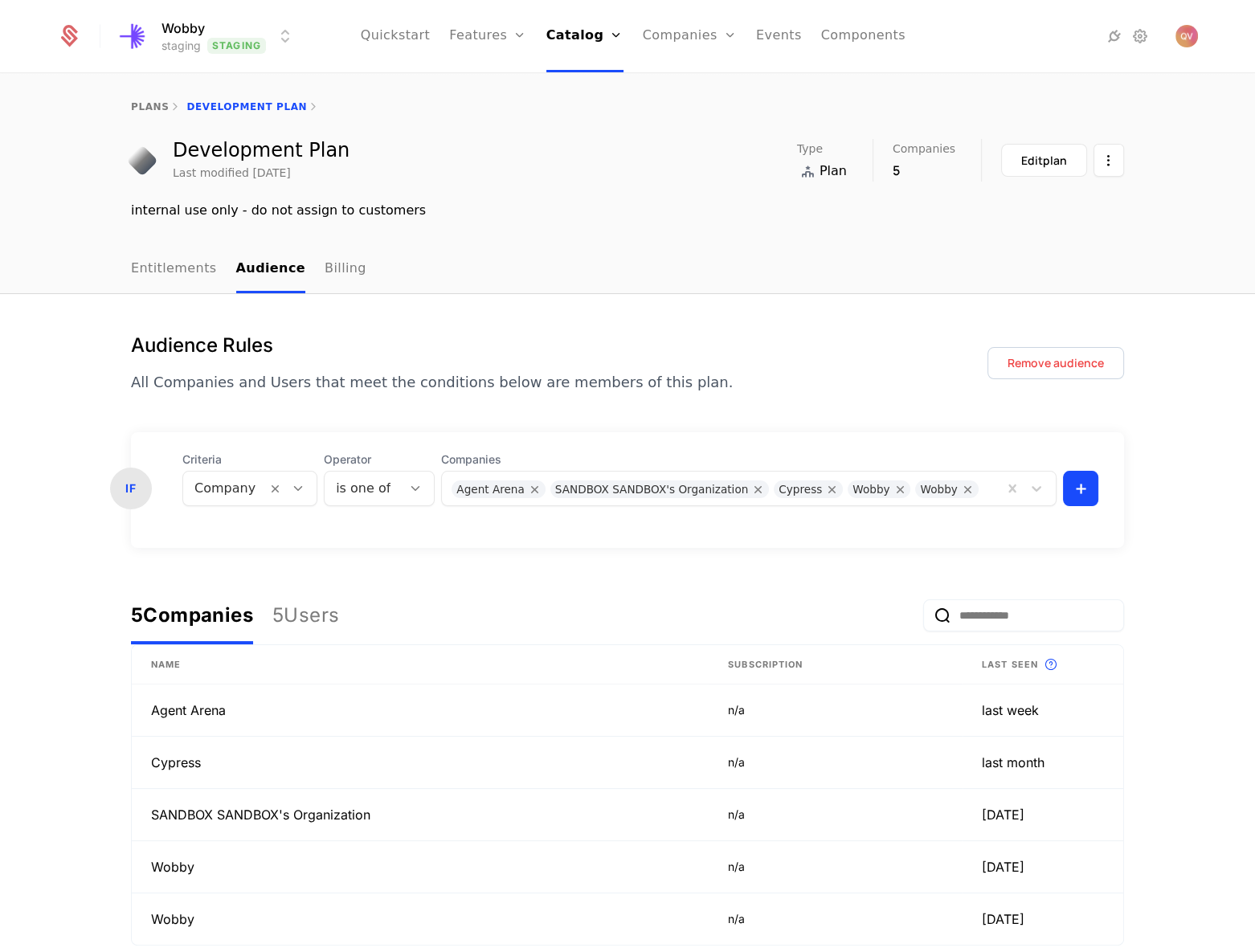
click at [949, 502] on div "Agent Arena SANDBOX SANDBOX's Organization Cypress Wobby Wobby" at bounding box center [722, 488] width 561 height 32
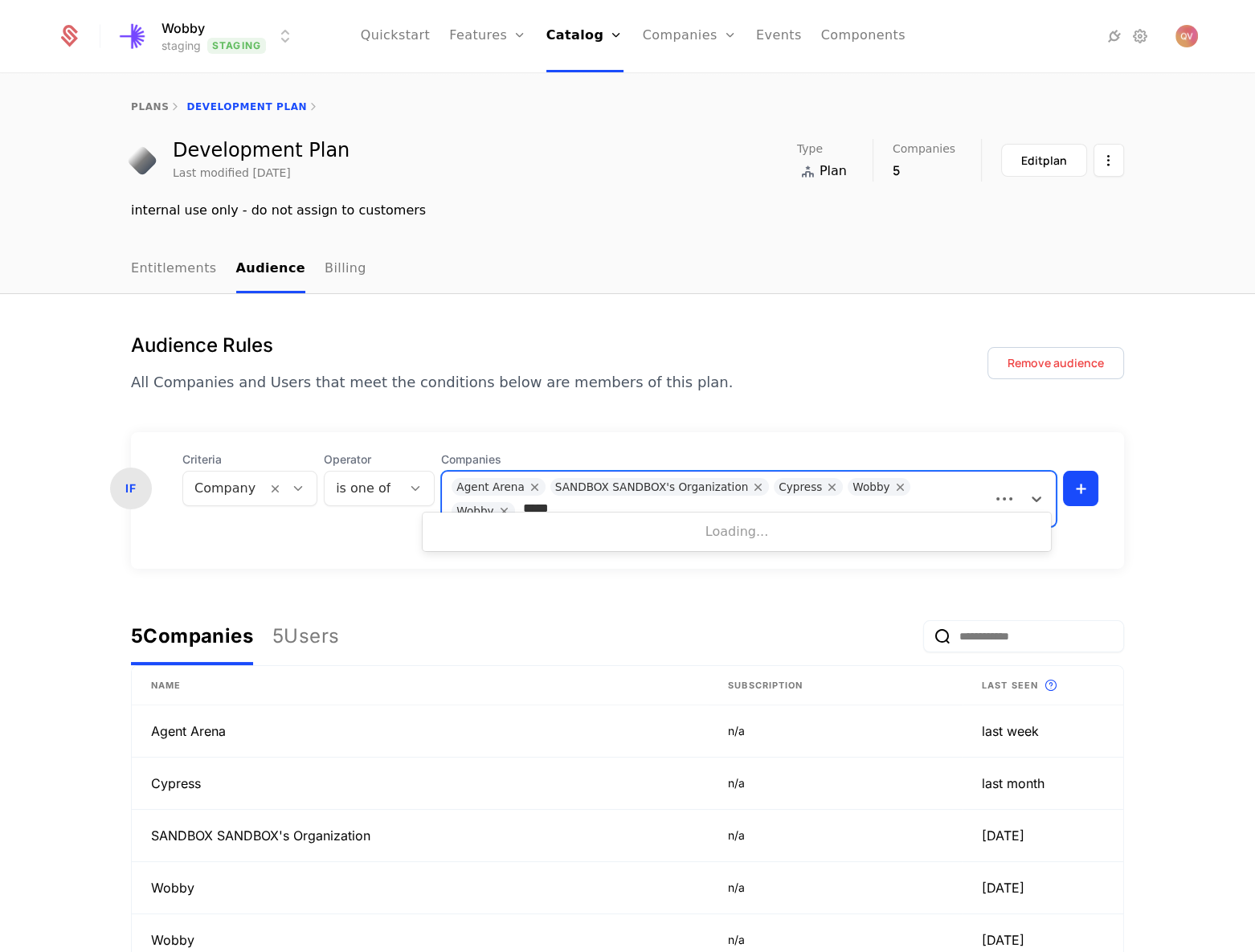
type input "*****"
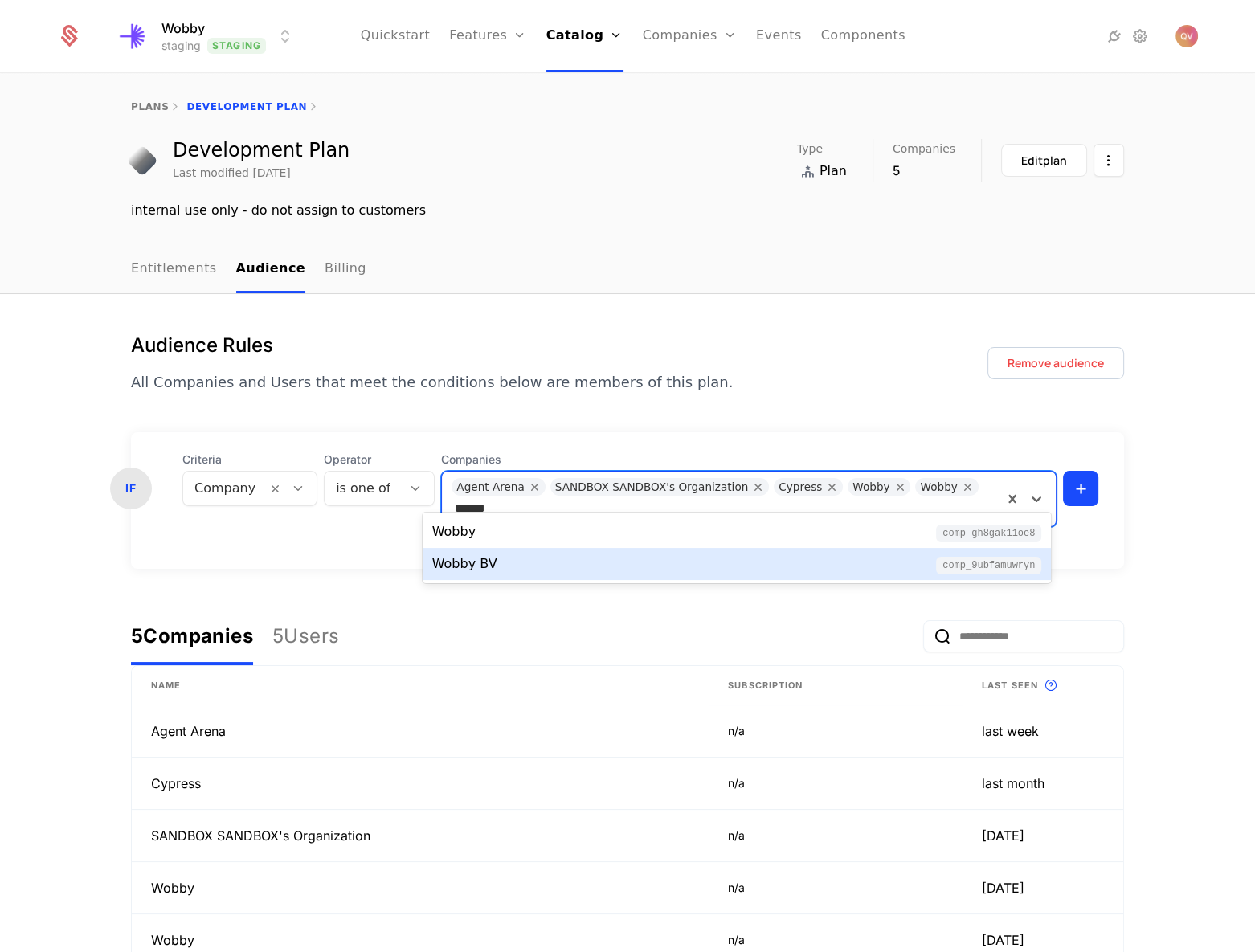
click at [861, 577] on div "Wobby BV comp_9ubFAmuwrYn" at bounding box center [737, 563] width 629 height 32
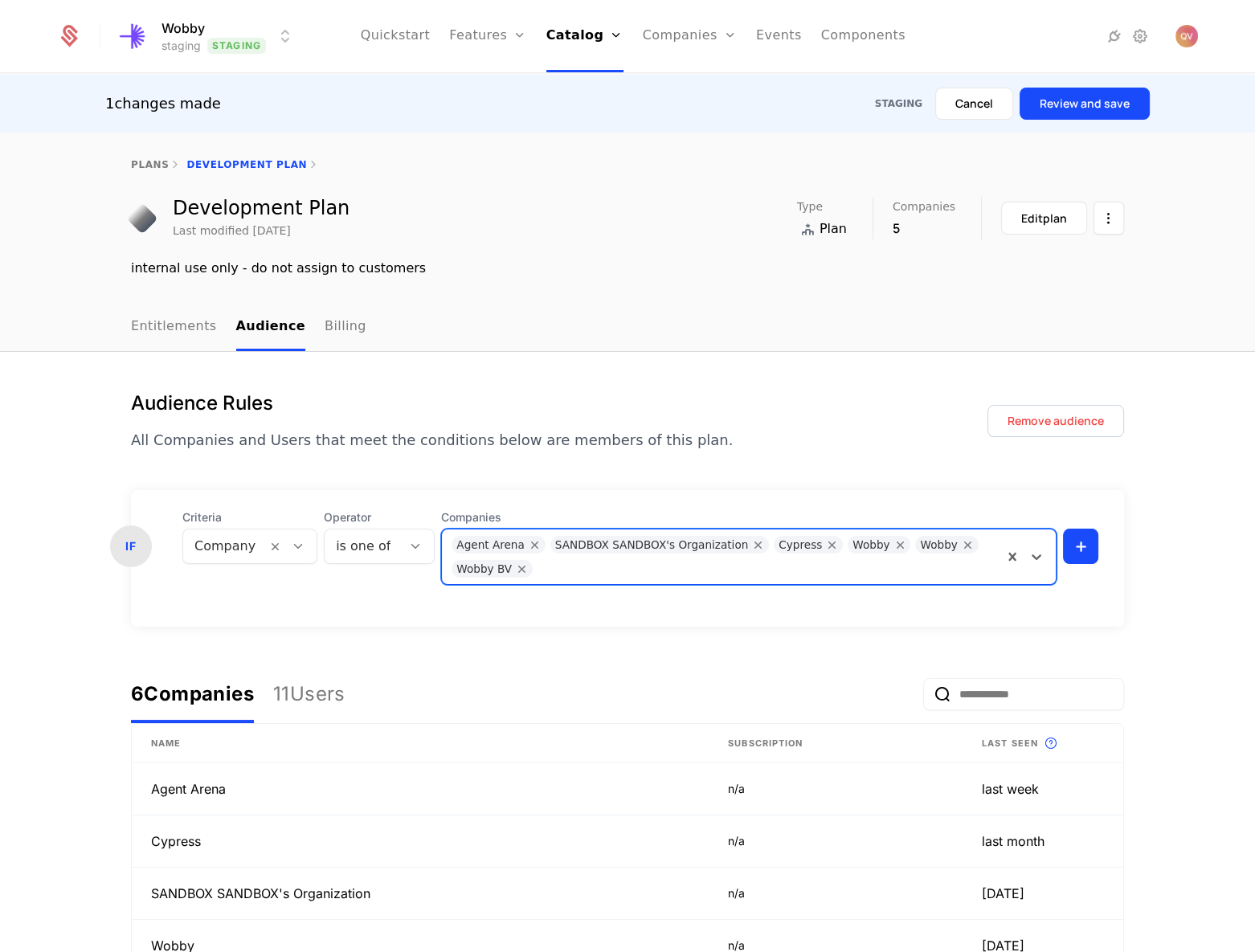
click at [873, 441] on div "Audience Rules All Companies and Users that meet the conditions below are membe…" at bounding box center [627, 420] width 993 height 61
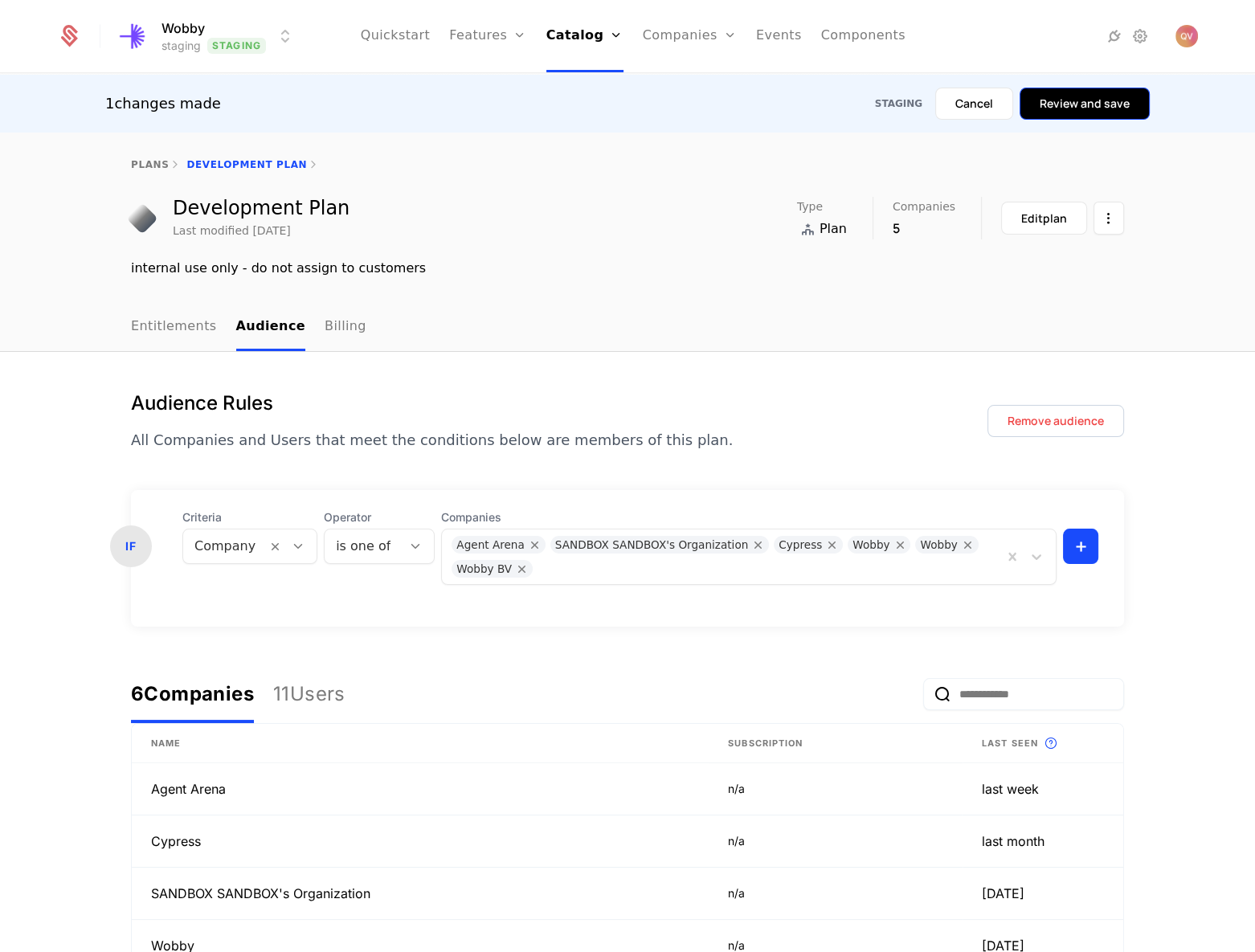
click at [1124, 107] on button "Review and save" at bounding box center [1085, 103] width 131 height 32
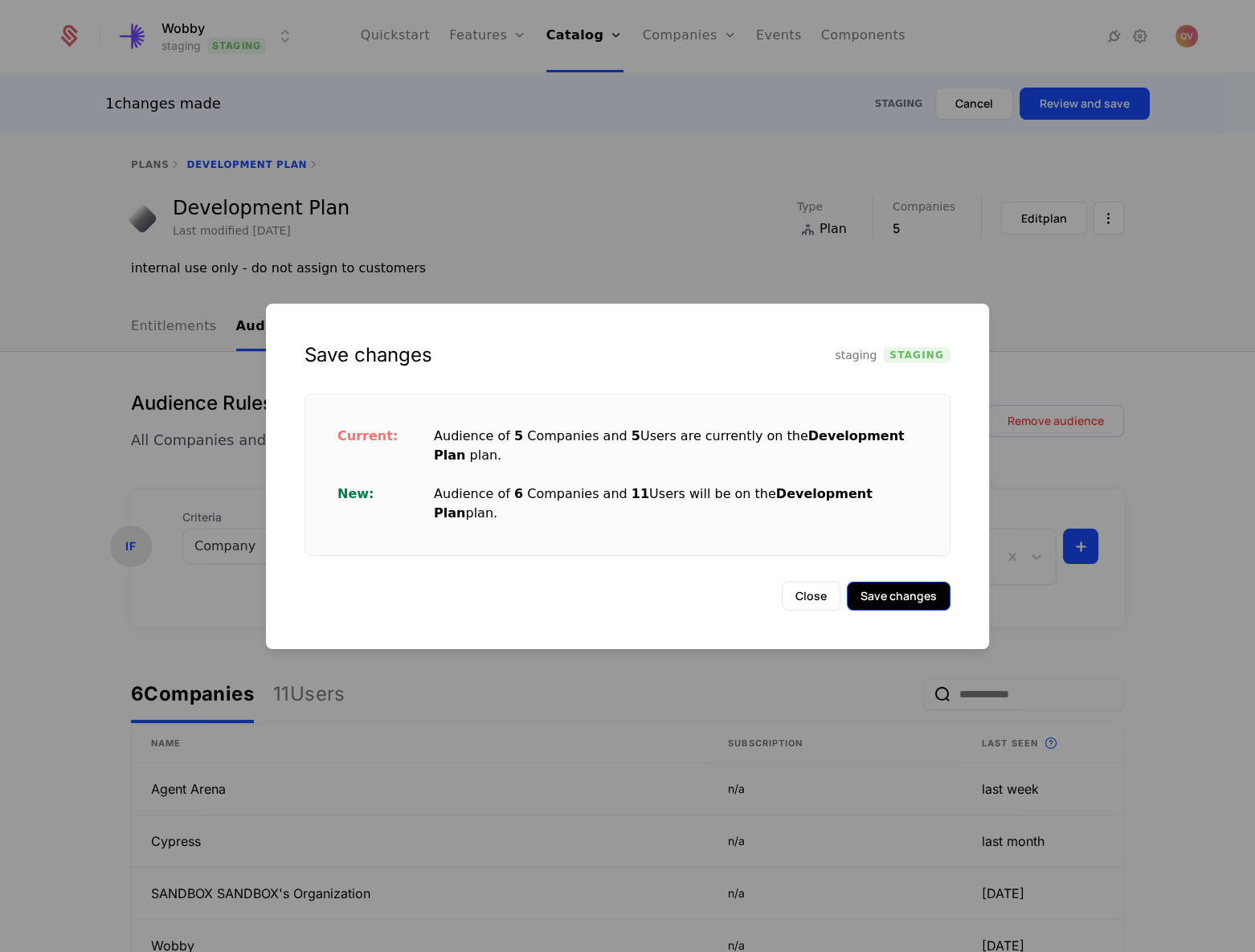
click at [880, 582] on button "Save changes" at bounding box center [898, 596] width 103 height 29
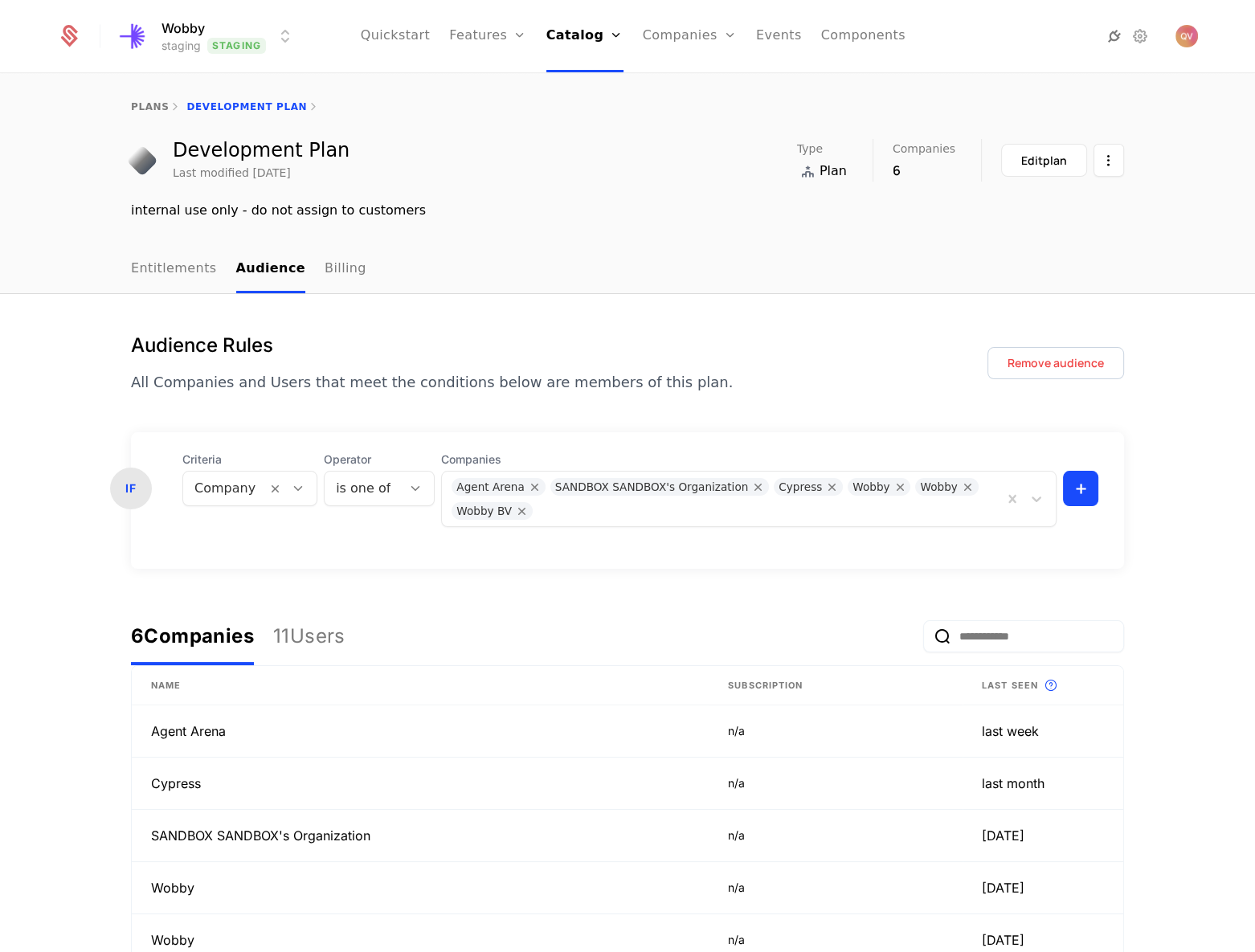
click at [1118, 44] on icon at bounding box center [1115, 36] width 19 height 19
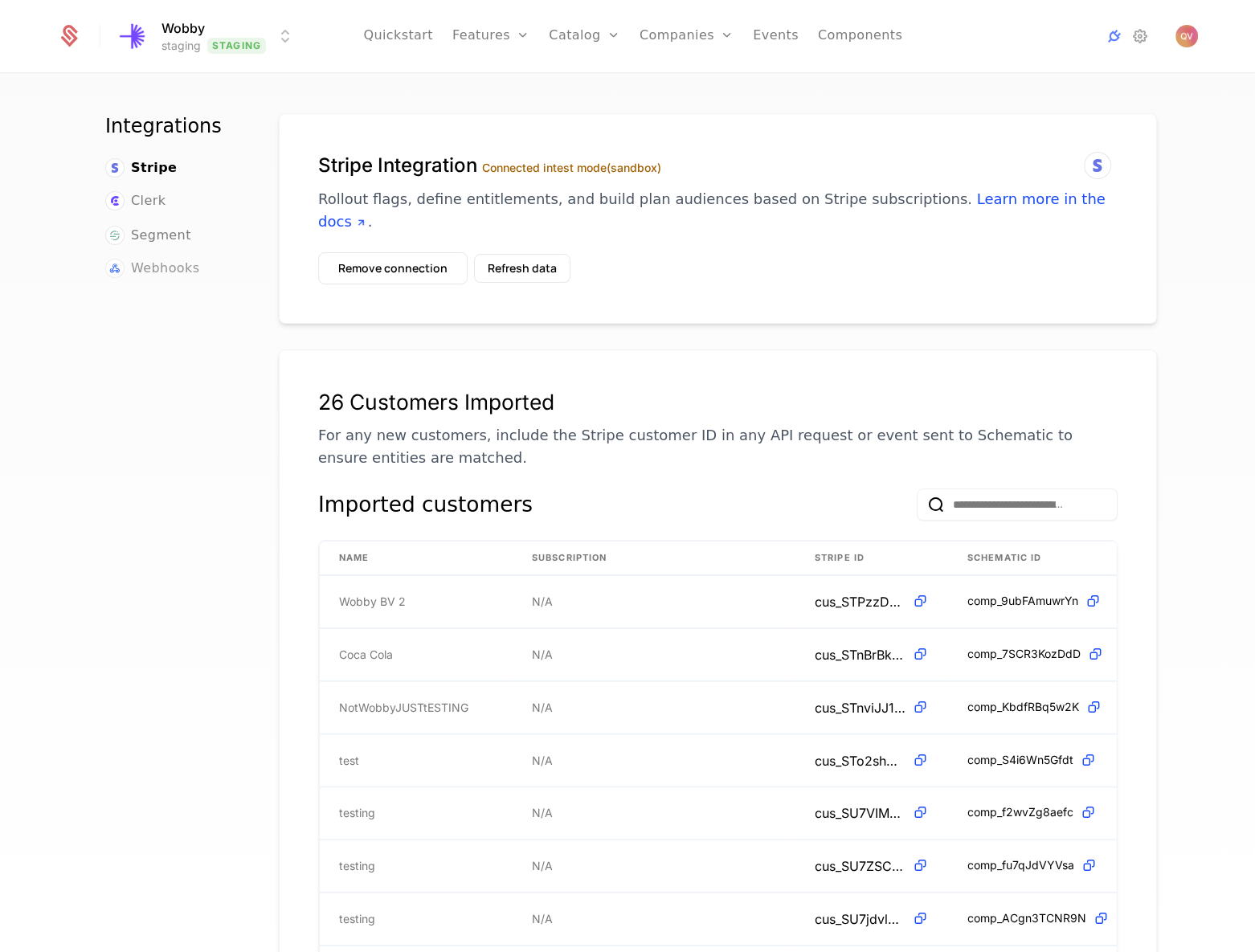
click at [145, 268] on span "Webhooks" at bounding box center [164, 269] width 69 height 19
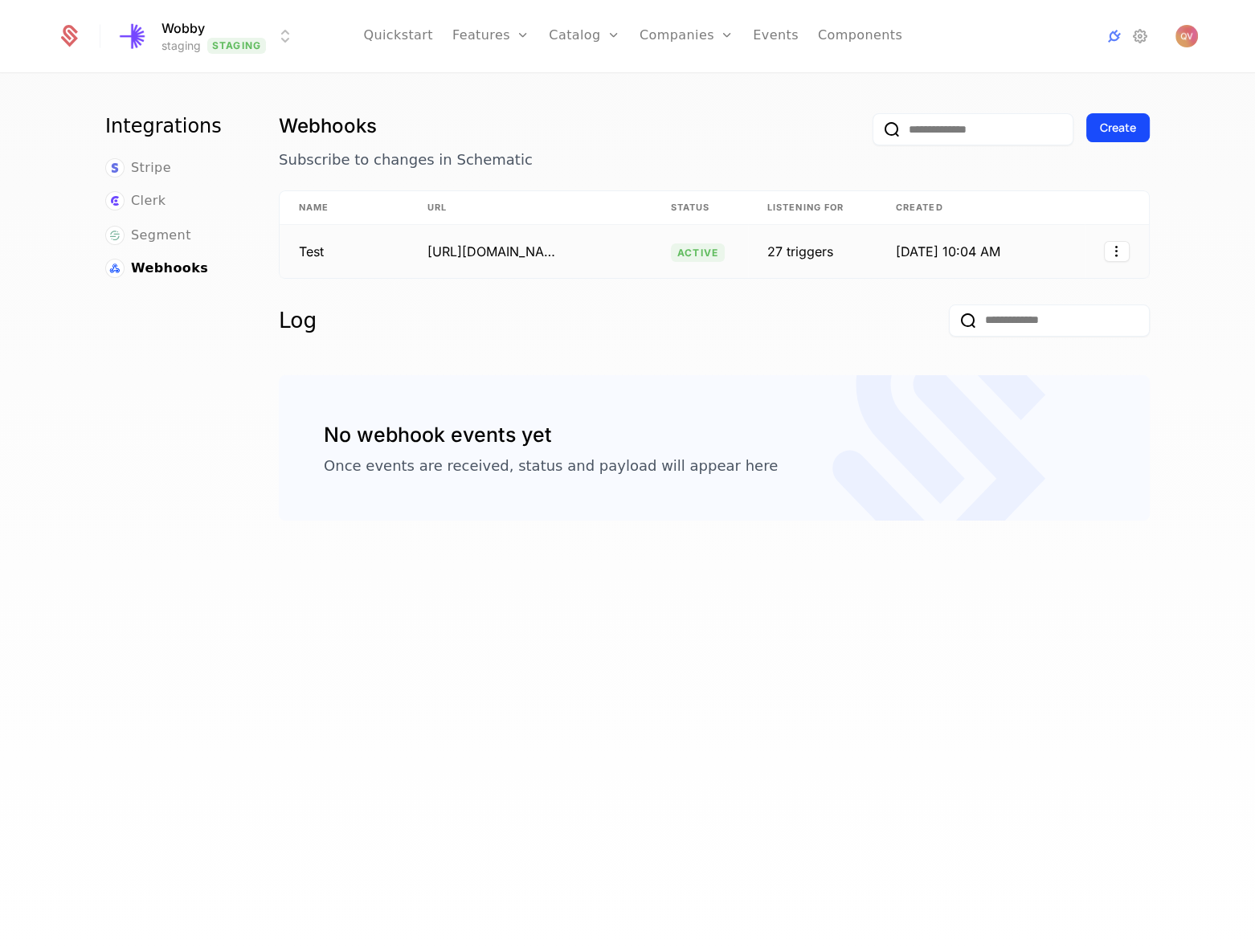
click at [609, 257] on td "[URL][DOMAIN_NAME]" at bounding box center [530, 251] width 244 height 53
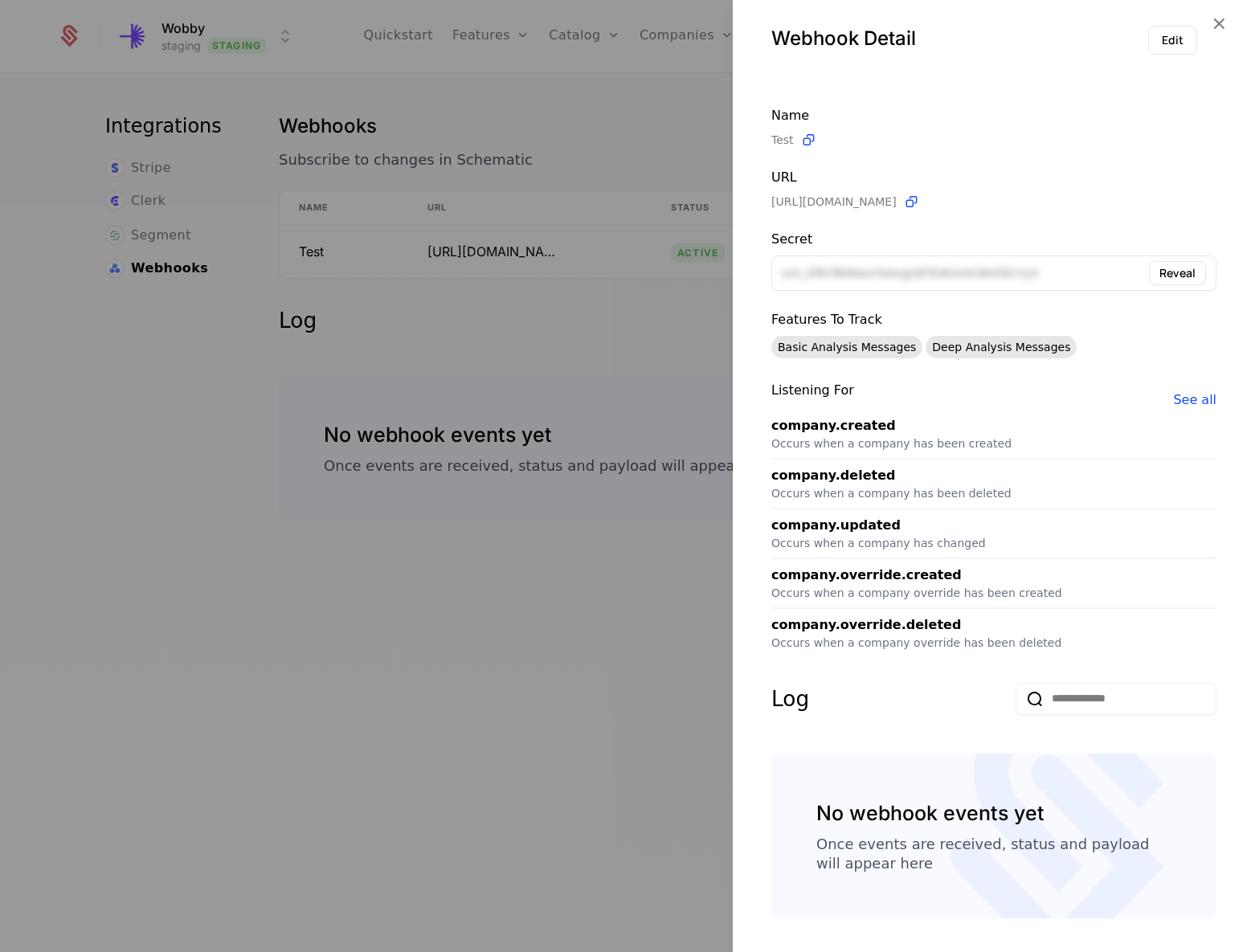
scroll to position [16, 0]
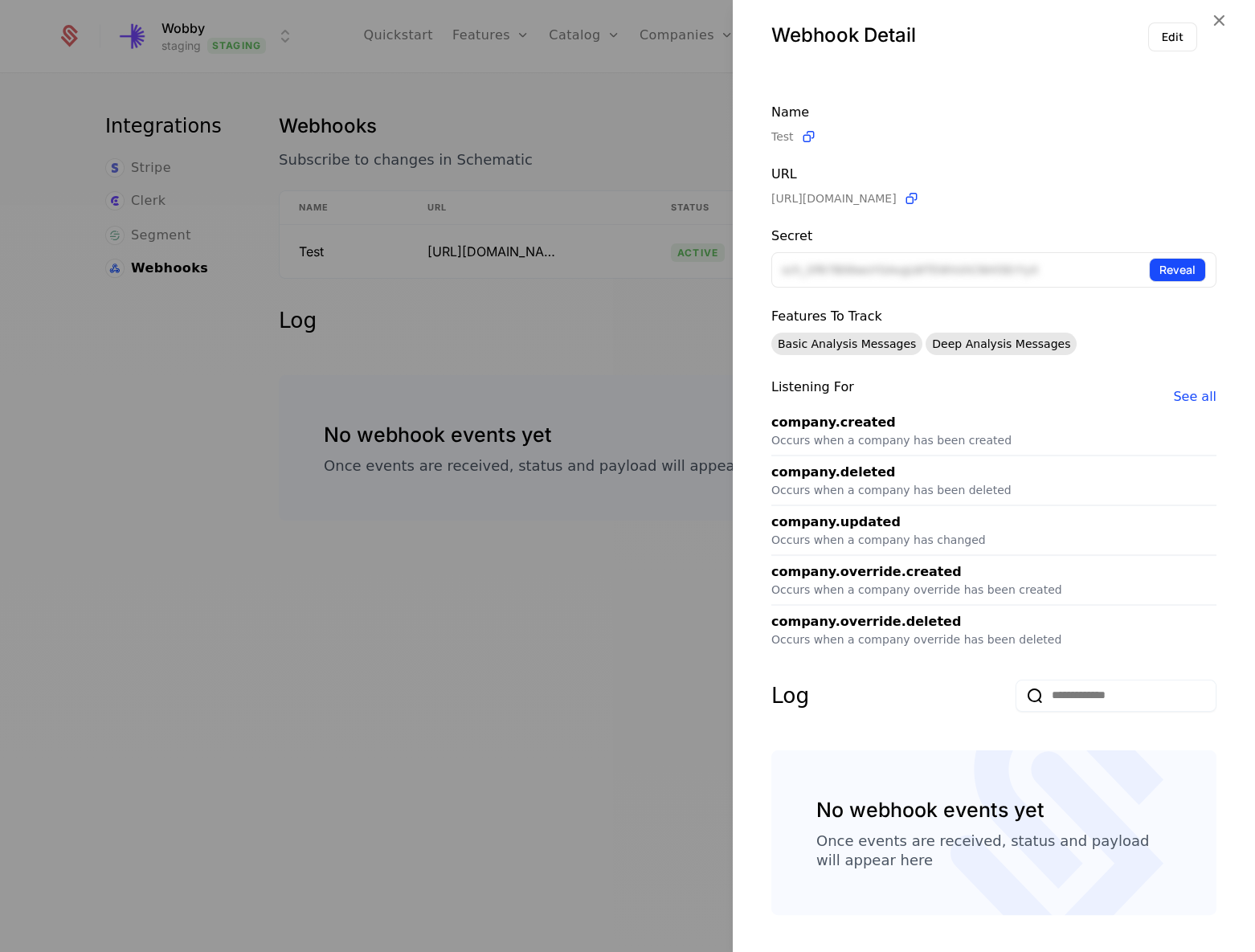
click at [1150, 273] on button "Reveal" at bounding box center [1178, 270] width 57 height 24
click at [506, 468] on div at bounding box center [628, 476] width 1255 height 952
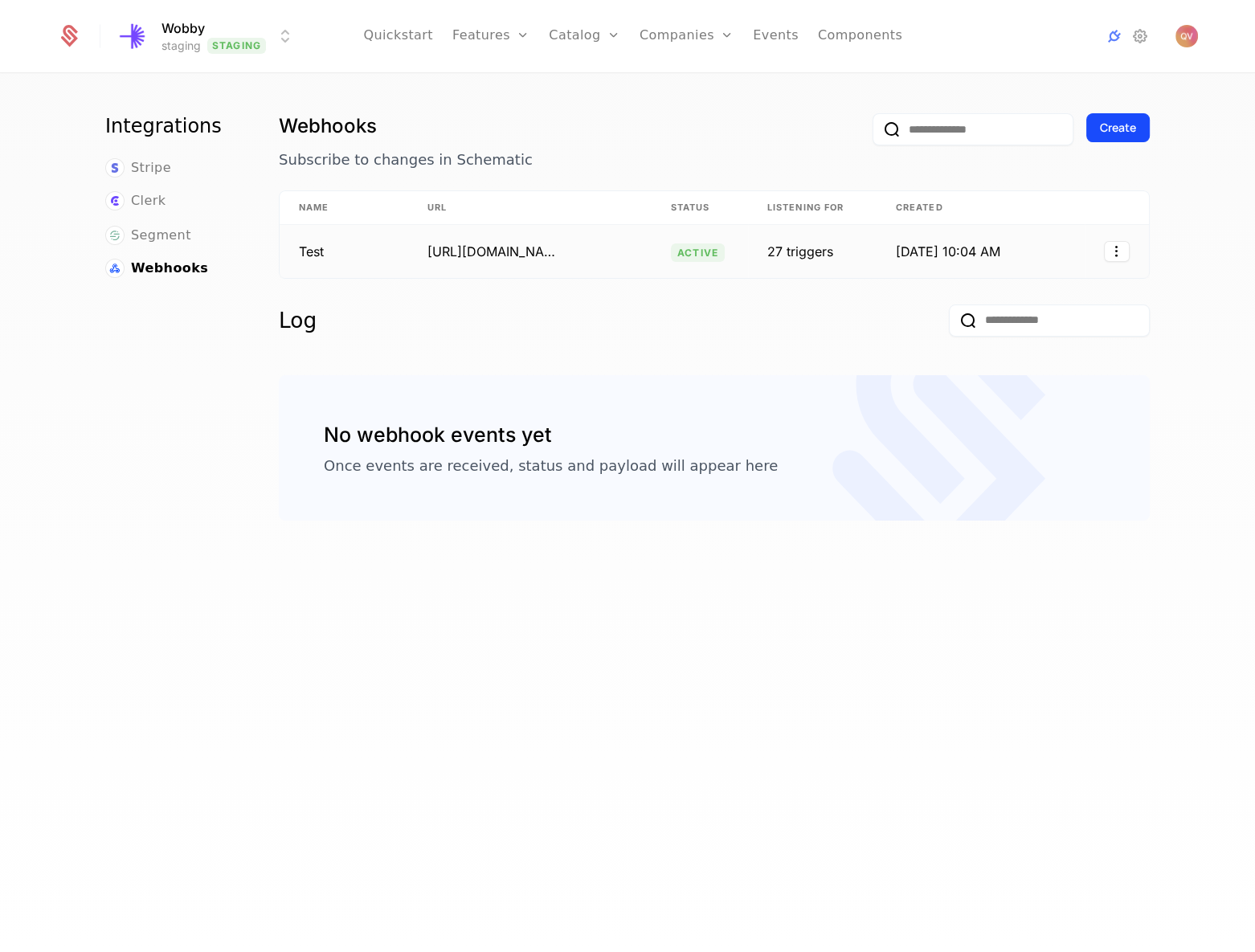
click at [827, 254] on td "27 triggers" at bounding box center [812, 251] width 129 height 53
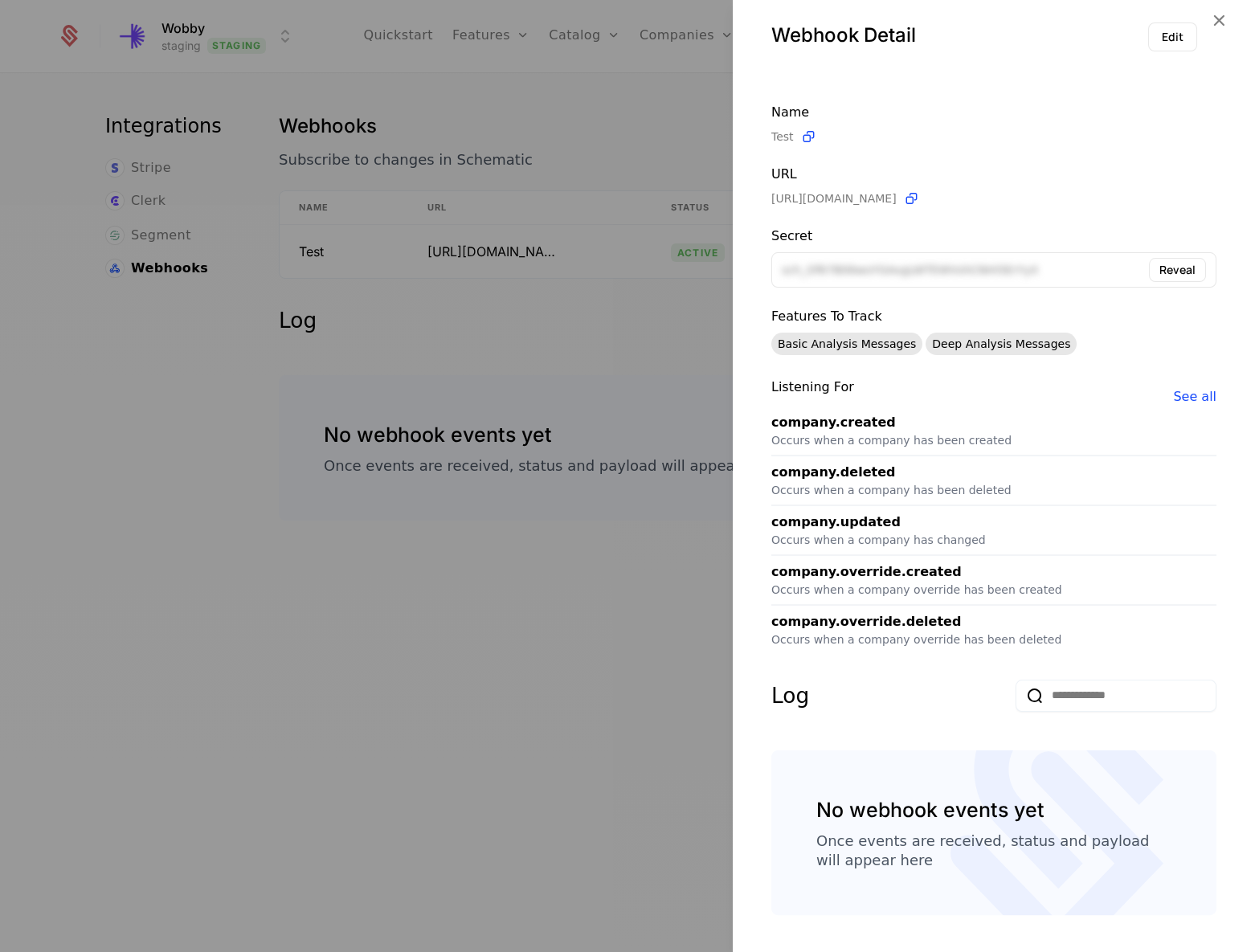
click at [426, 531] on div at bounding box center [628, 476] width 1255 height 952
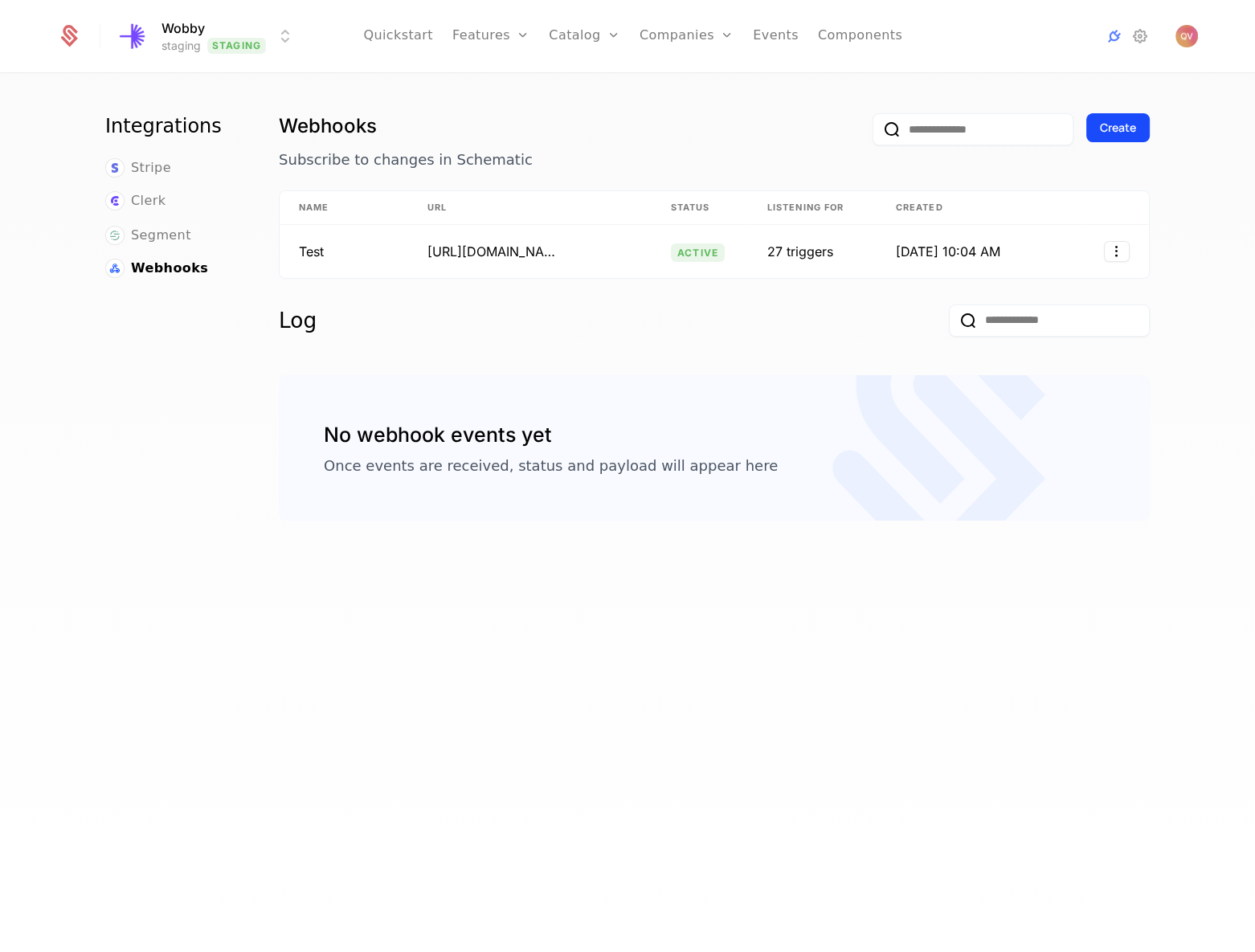
click at [680, 379] on div "No webhook events yet Once events are received, status and payload will appear …" at bounding box center [714, 447] width 871 height 146
click at [483, 255] on div "[URL][DOMAIN_NAME]" at bounding box center [491, 251] width 129 height 19
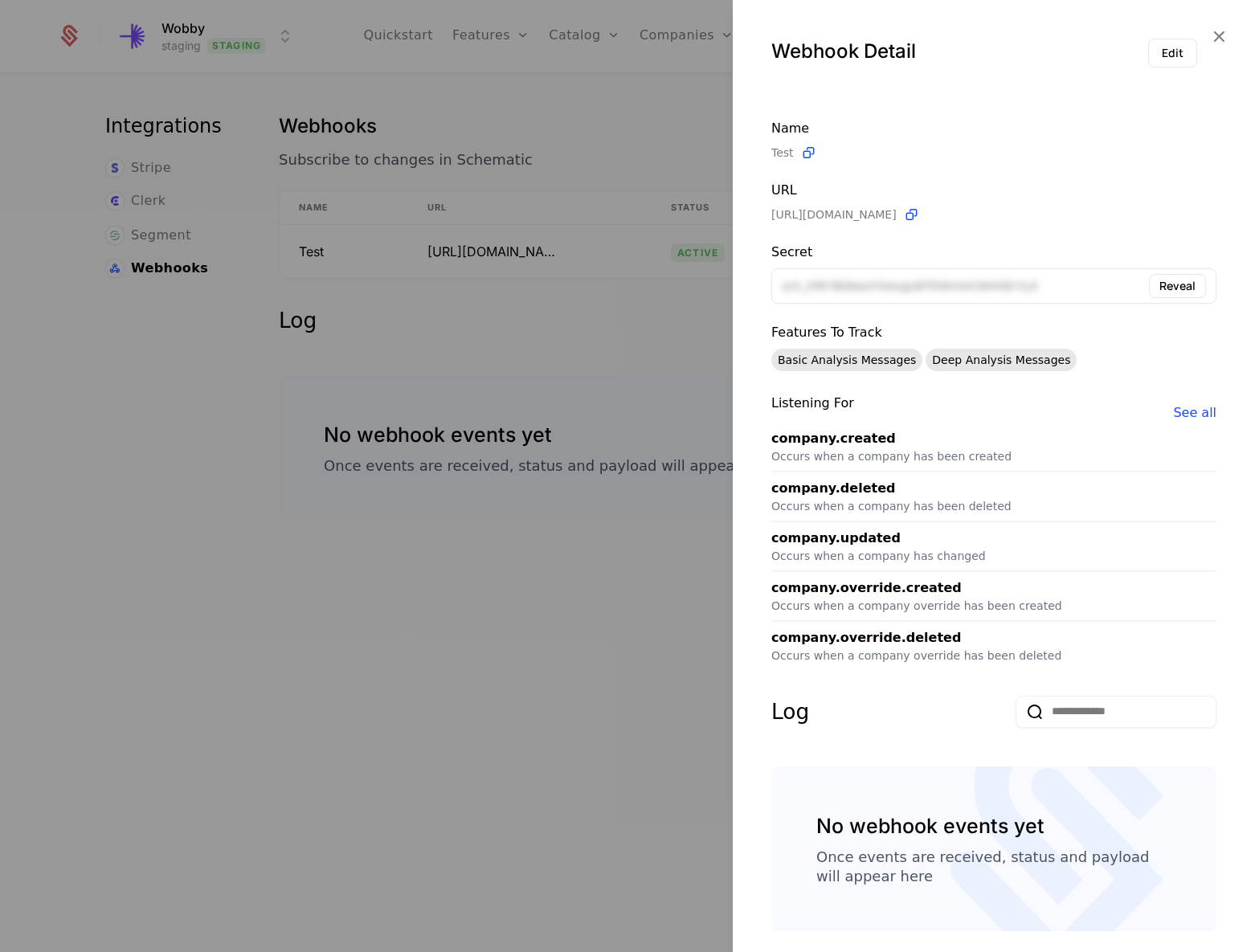
click at [456, 379] on div at bounding box center [628, 476] width 1255 height 952
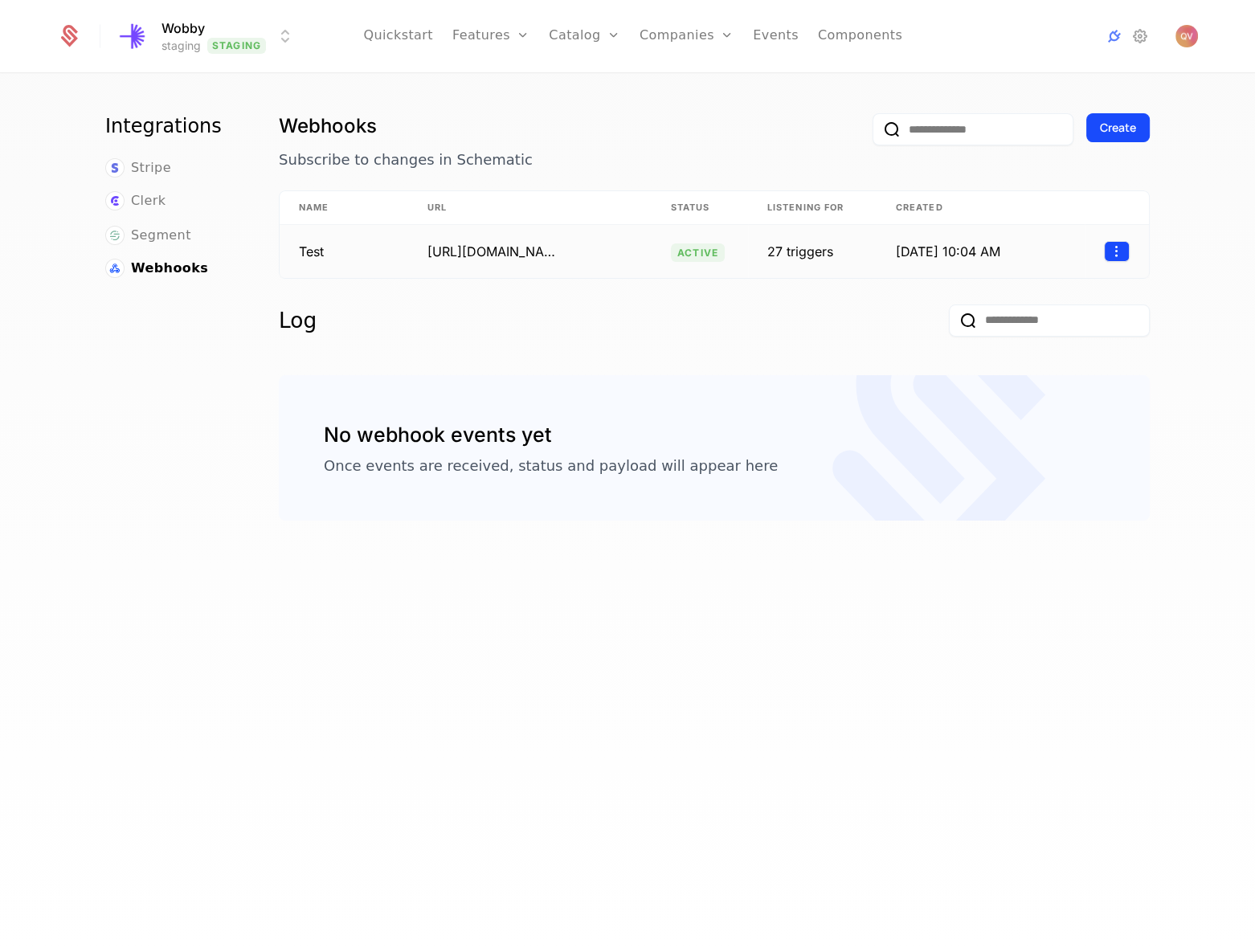
click at [1113, 252] on html "Wobby staging Staging Quickstart Features Features Flags Catalog Plans Add Ons …" at bounding box center [628, 476] width 1255 height 952
click at [659, 405] on html "Wobby staging Staging Quickstart Features Features Flags Catalog Plans Add Ons …" at bounding box center [628, 476] width 1255 height 952
click at [968, 574] on div "Webhooks Subscribe to changes in Schematic Create Name URL Status Listening for…" at bounding box center [715, 537] width 884 height 860
